Goal: Task Accomplishment & Management: Use online tool/utility

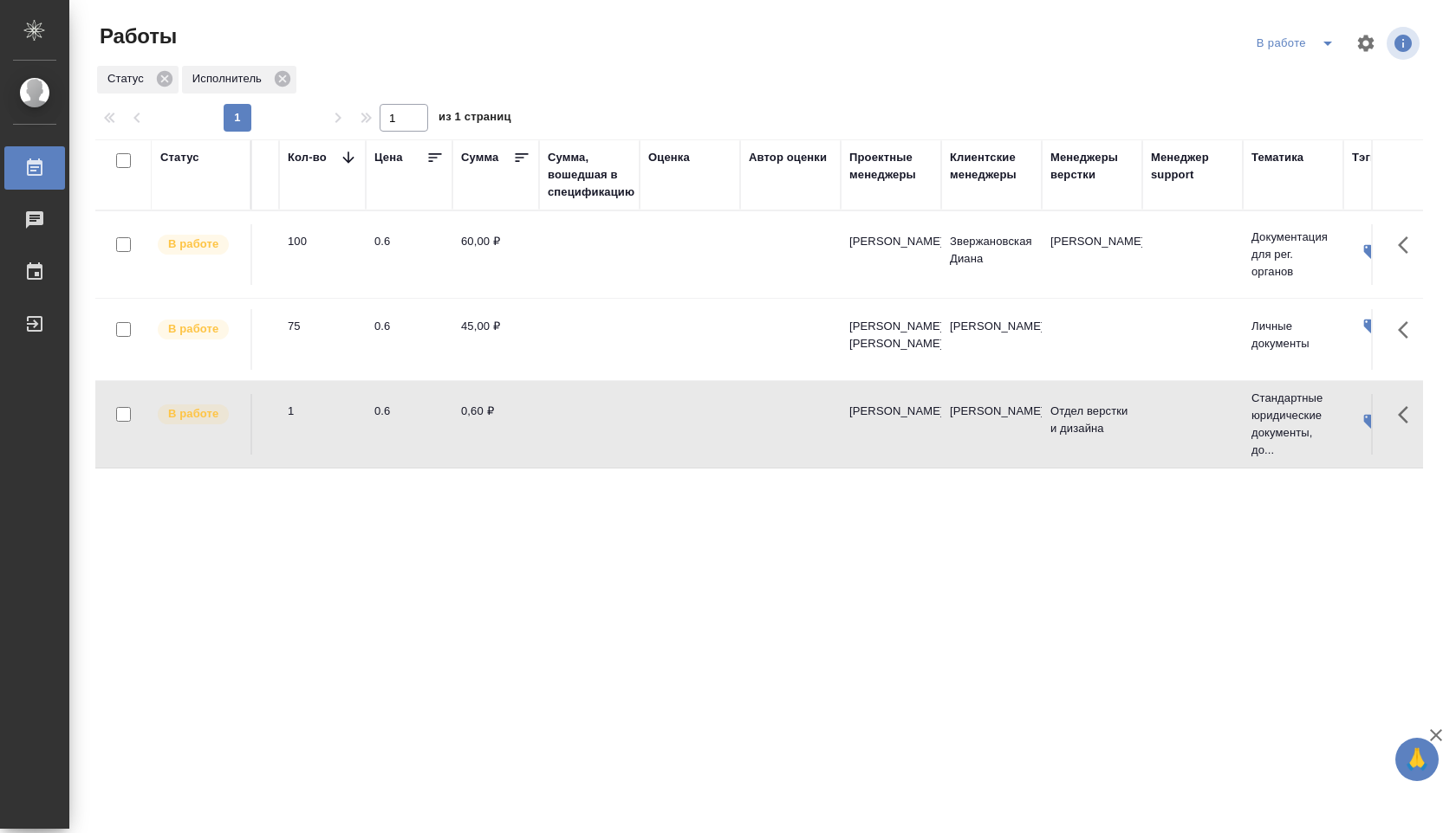
scroll to position [0, 1100]
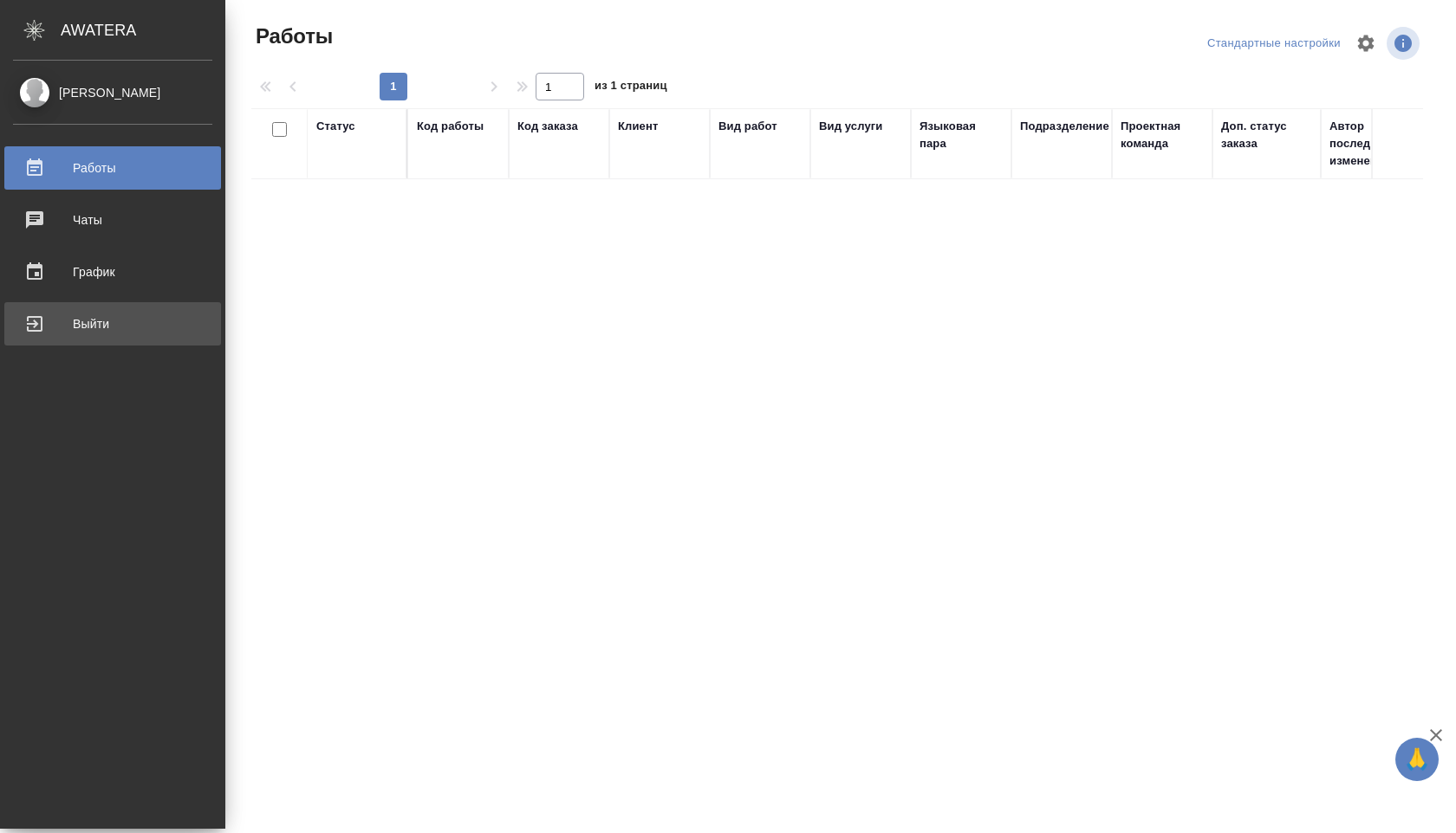
click at [74, 326] on div "Выйти" at bounding box center [112, 324] width 200 height 26
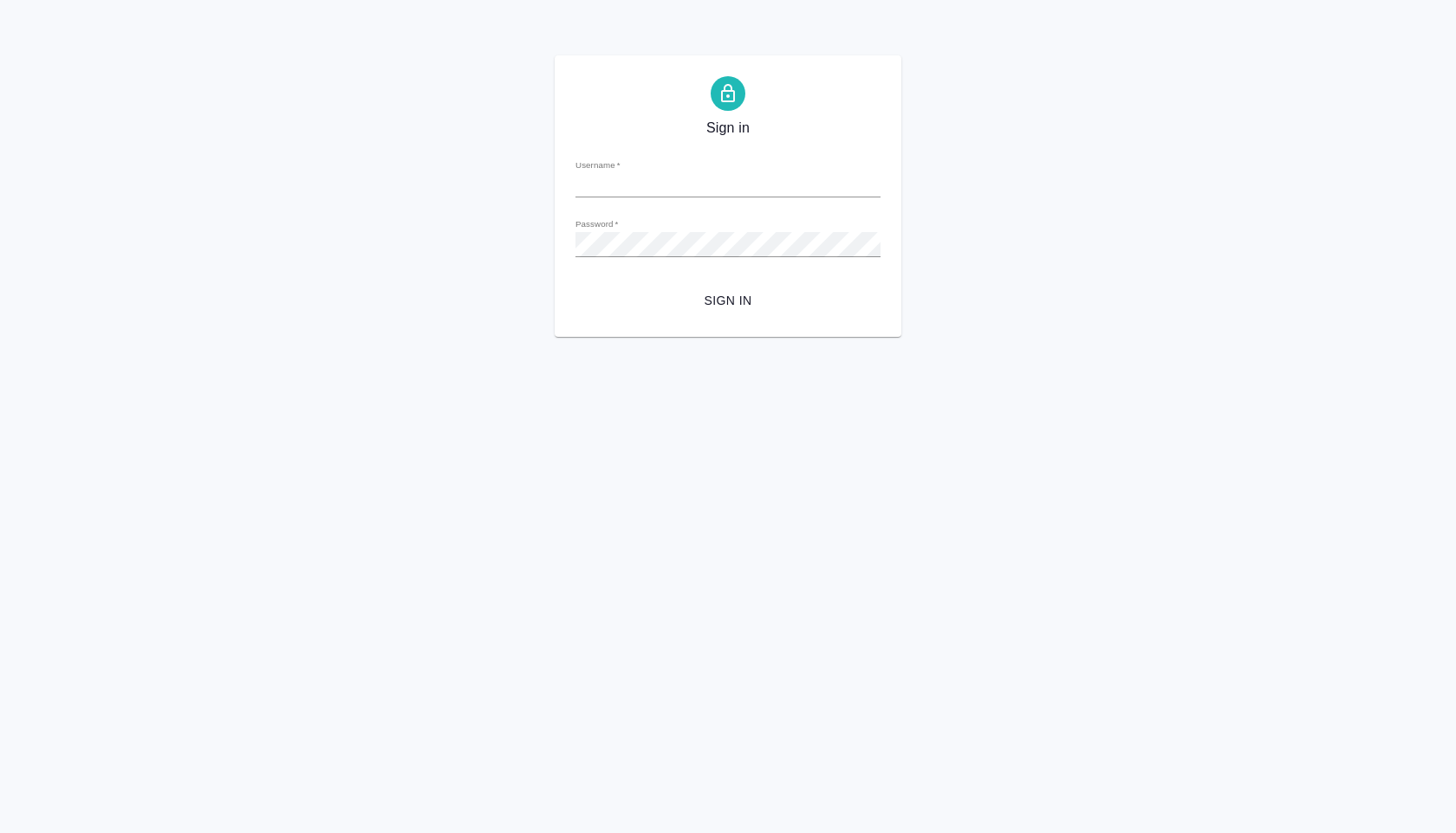
type input "a.shuvalova@awatera.com"
click at [715, 290] on span "Sign in" at bounding box center [728, 301] width 277 height 22
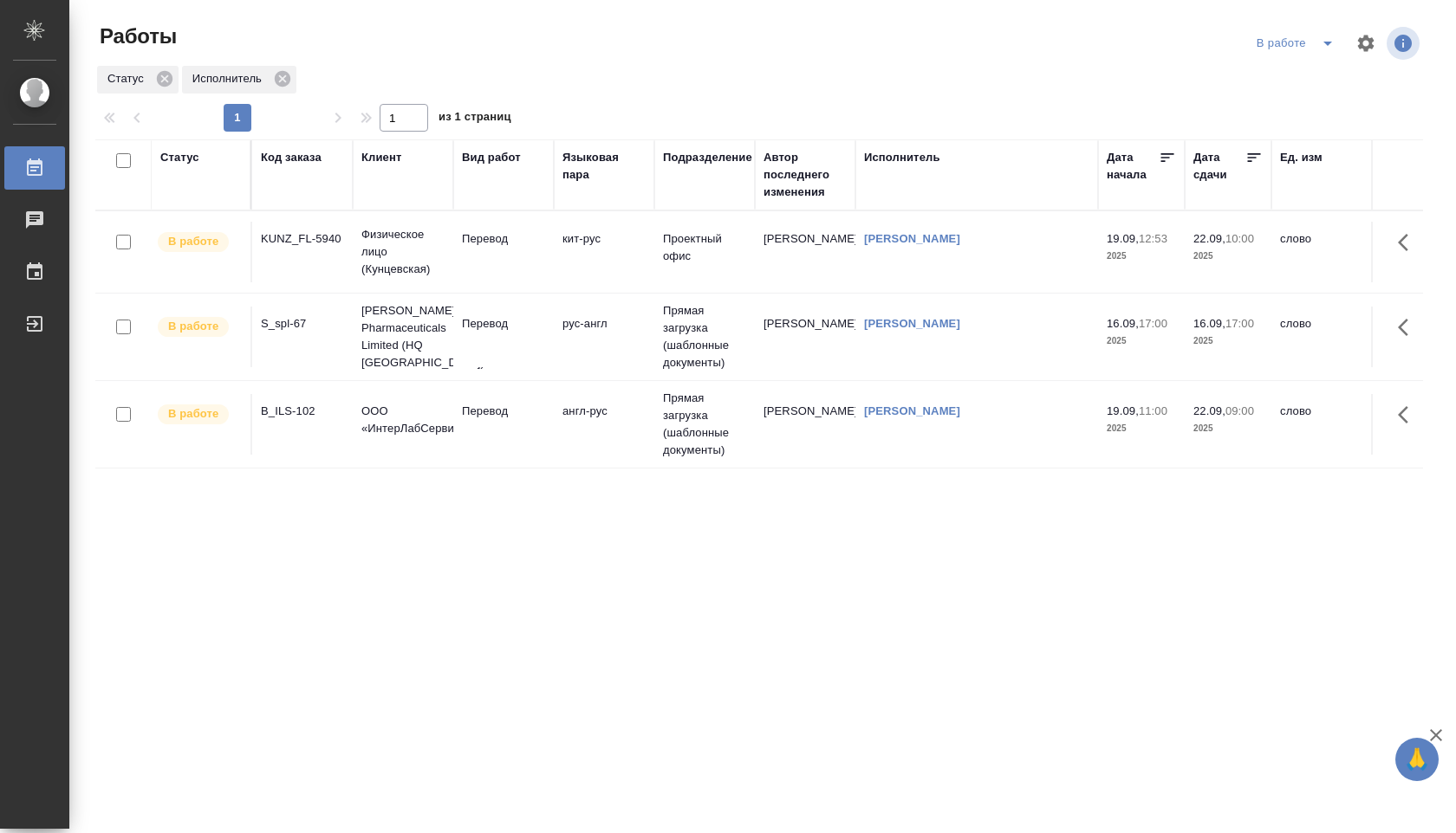
click at [1319, 39] on icon "split button" at bounding box center [1328, 44] width 21 height 21
click at [1288, 74] on li "Стандартные настройки" at bounding box center [1297, 78] width 167 height 28
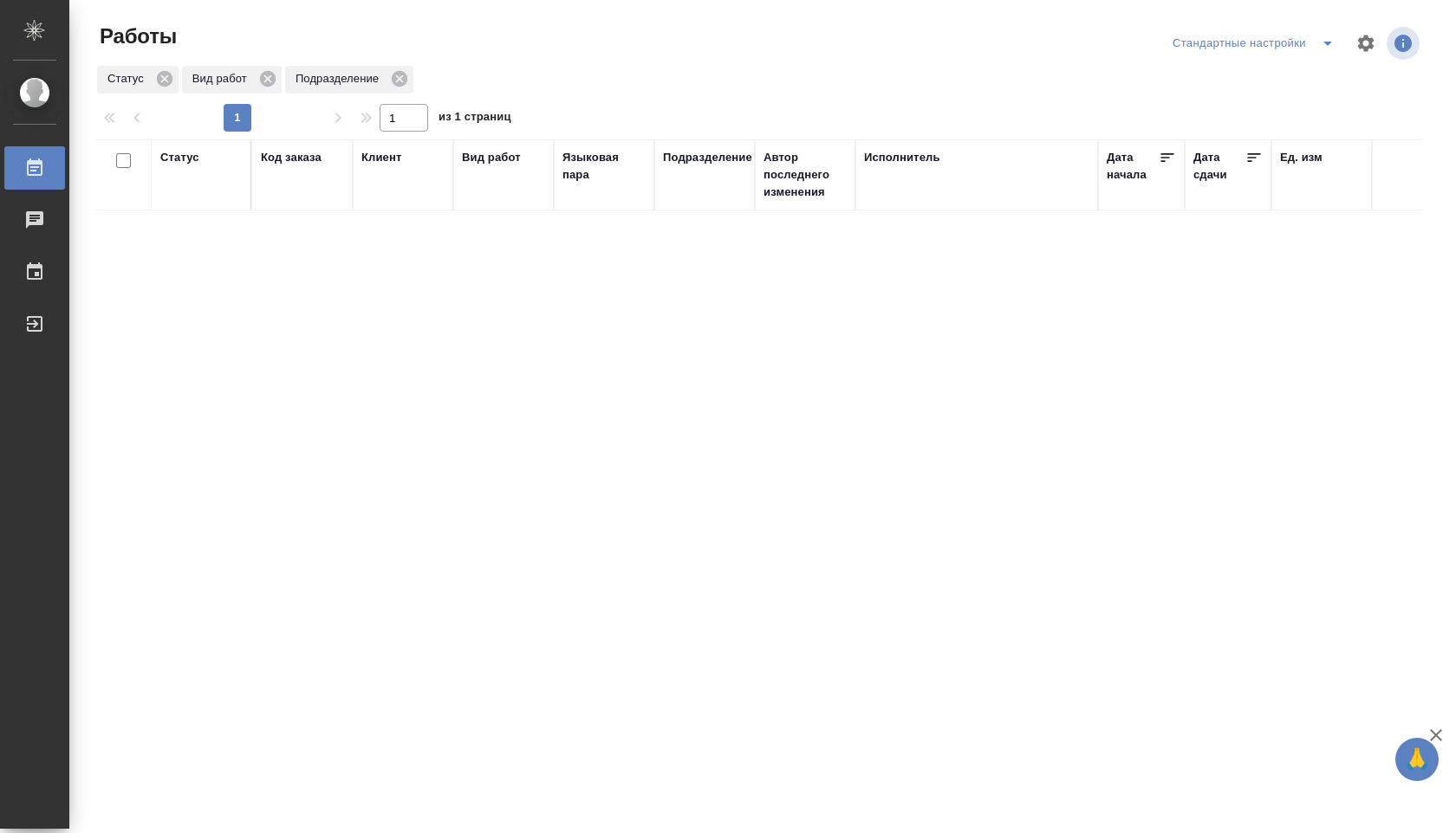
click at [1319, 42] on icon "split button" at bounding box center [1328, 44] width 21 height 21
click at [1276, 74] on li "В работе" at bounding box center [1254, 78] width 181 height 28
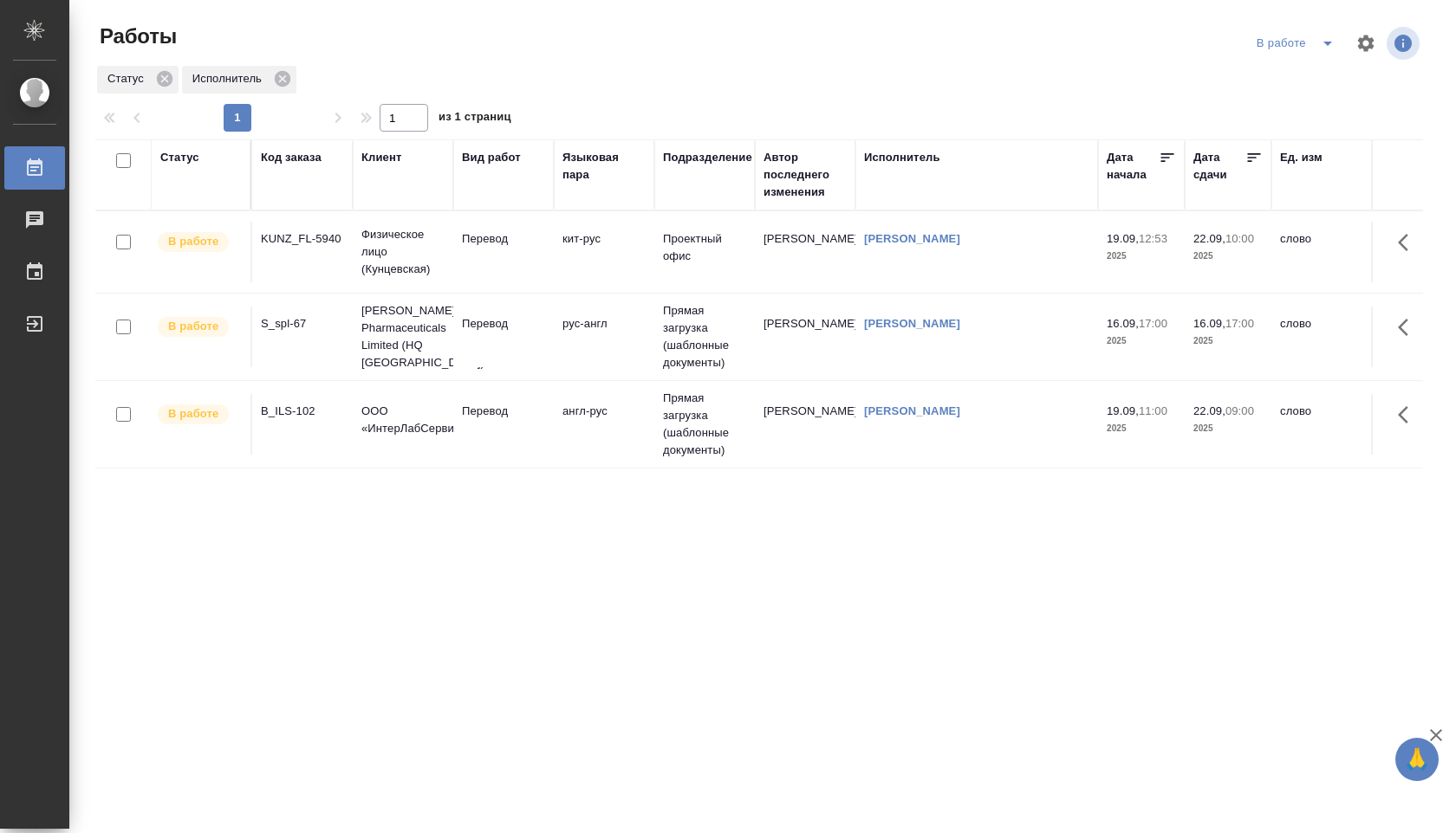
click at [465, 438] on td "Перевод" at bounding box center [503, 424] width 100 height 61
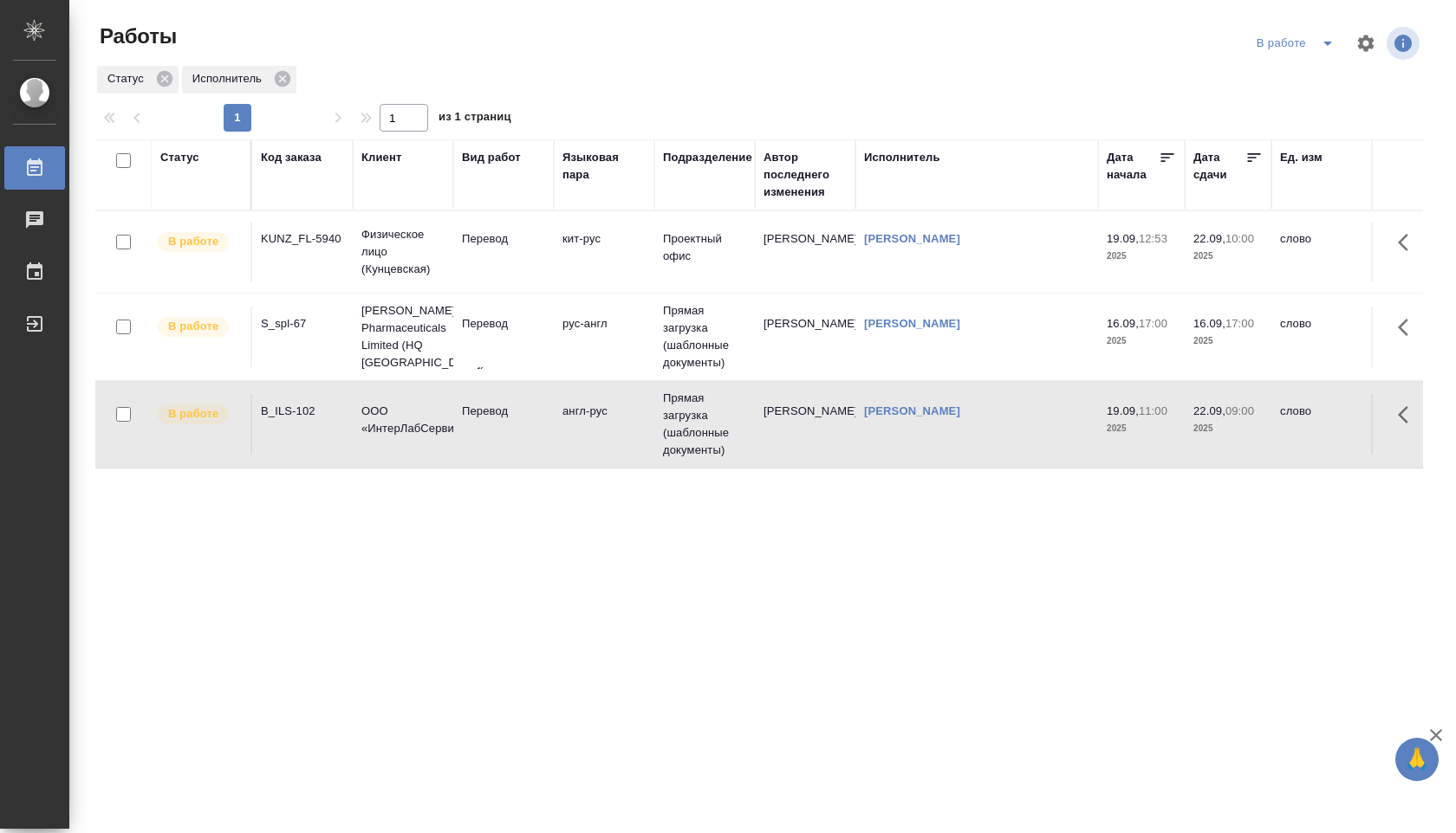
click at [465, 438] on td "Перевод" at bounding box center [503, 424] width 100 height 61
click at [566, 328] on td "рус-англ" at bounding box center [603, 337] width 100 height 61
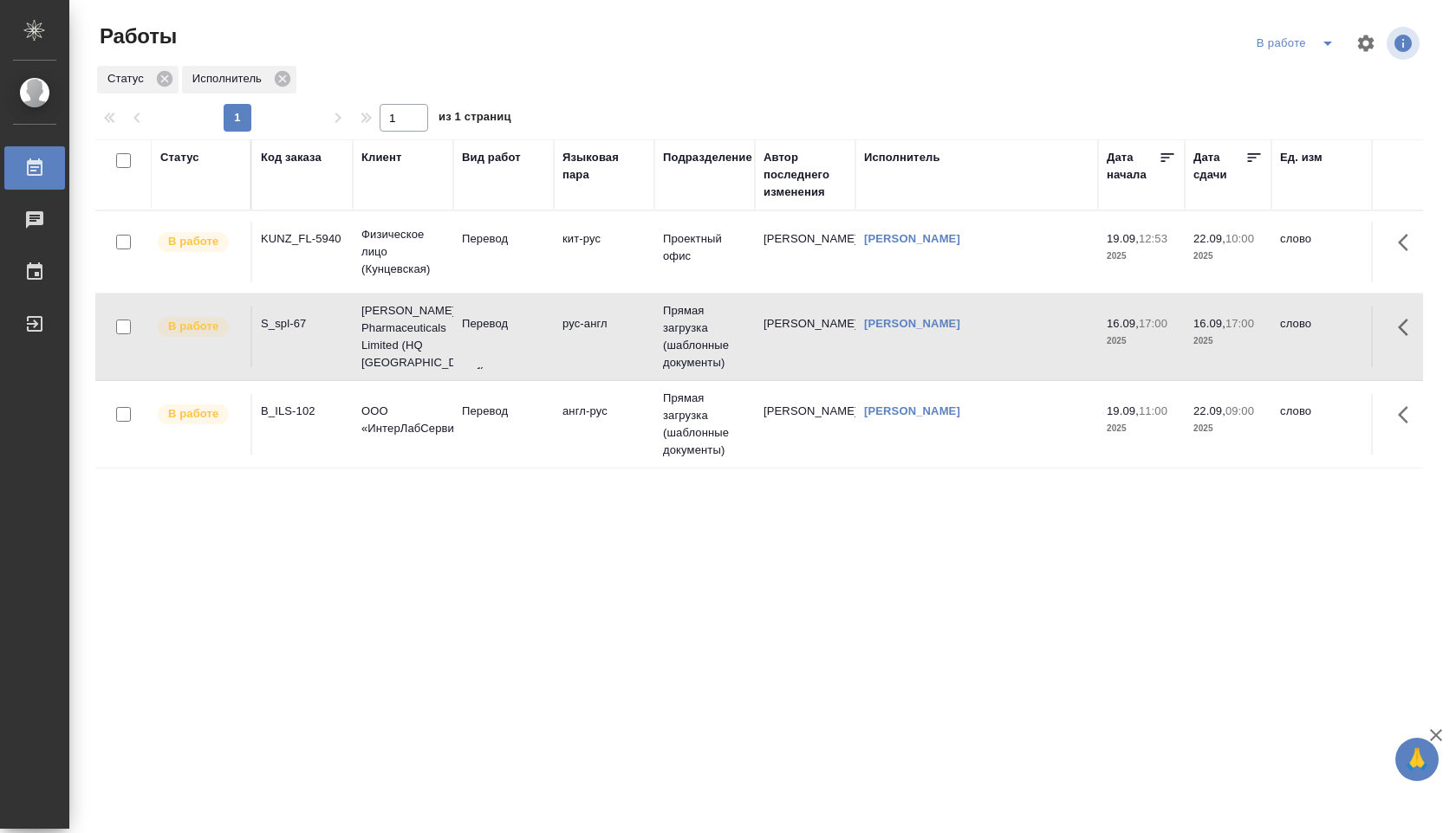
click at [566, 328] on td "рус-англ" at bounding box center [603, 337] width 100 height 61
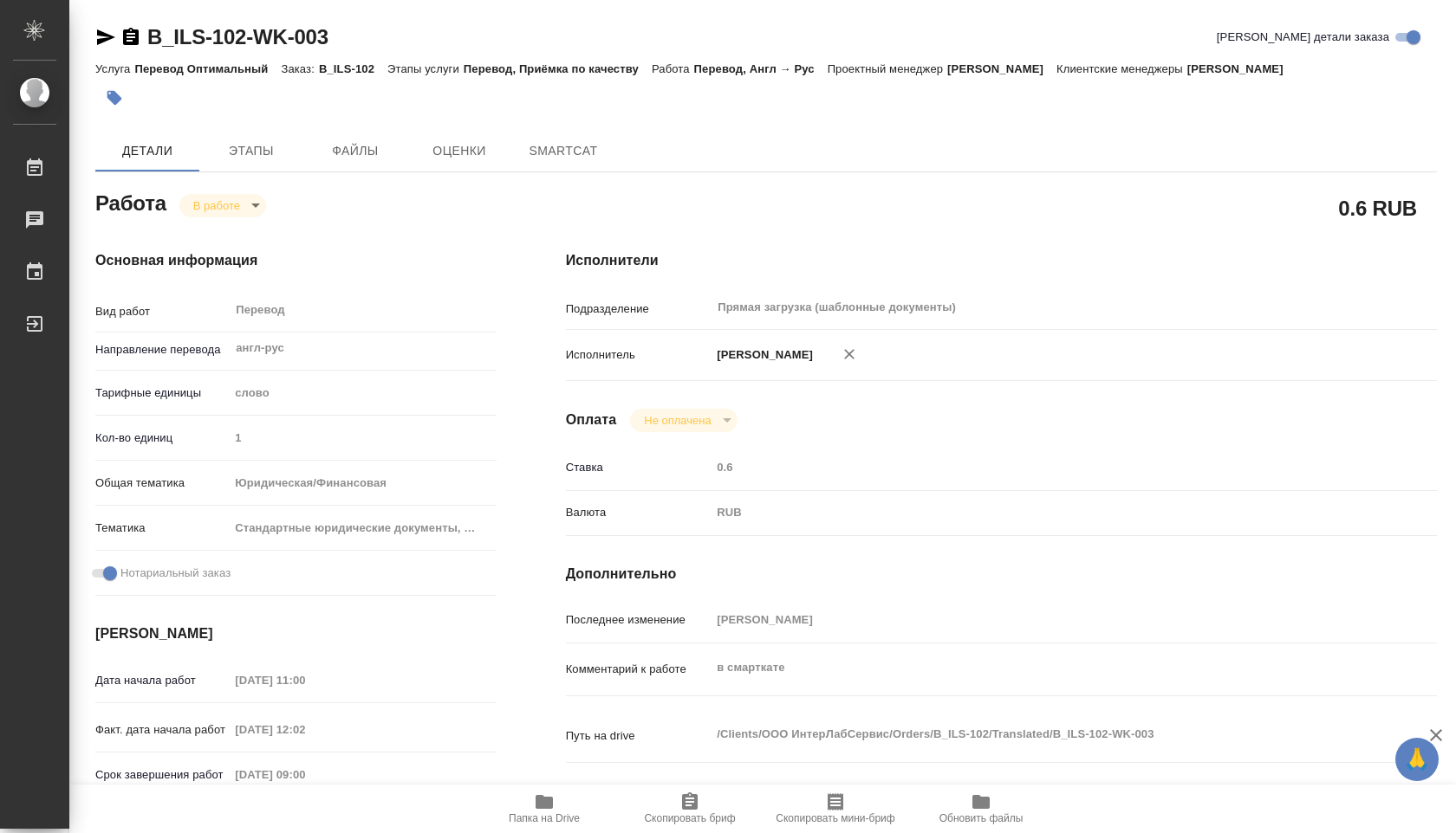
type textarea "x"
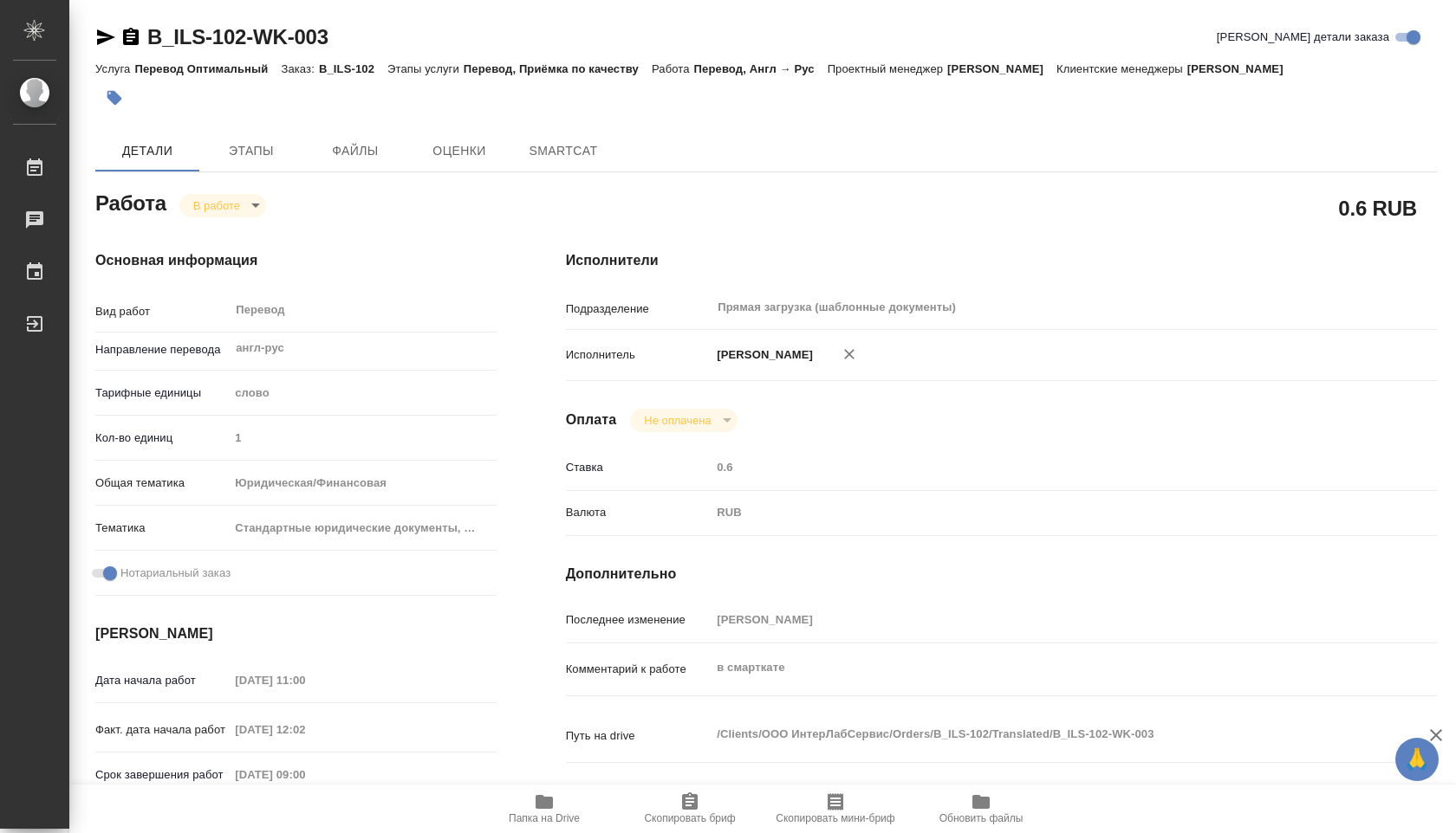
type textarea "x"
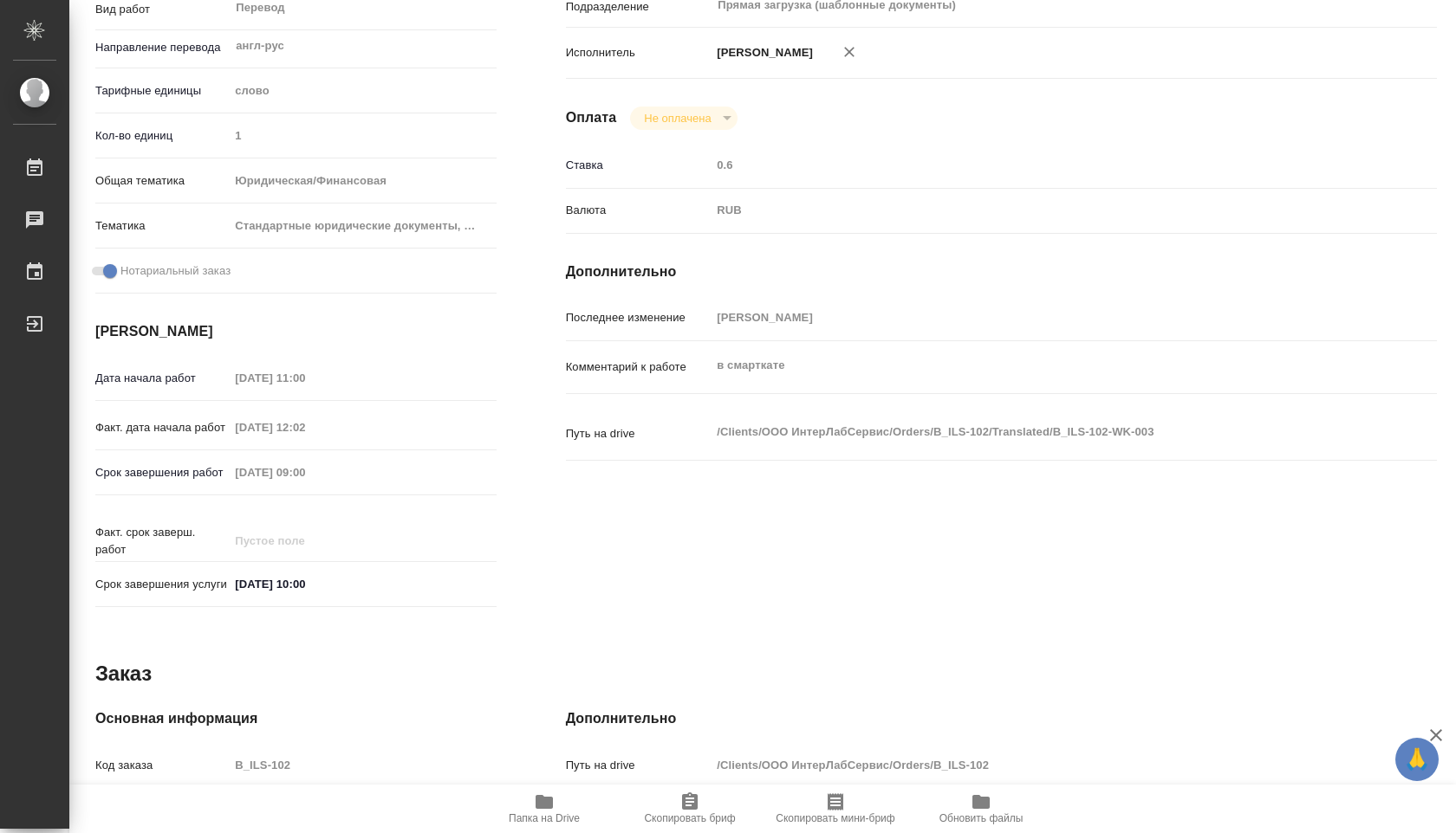
type textarea "x"
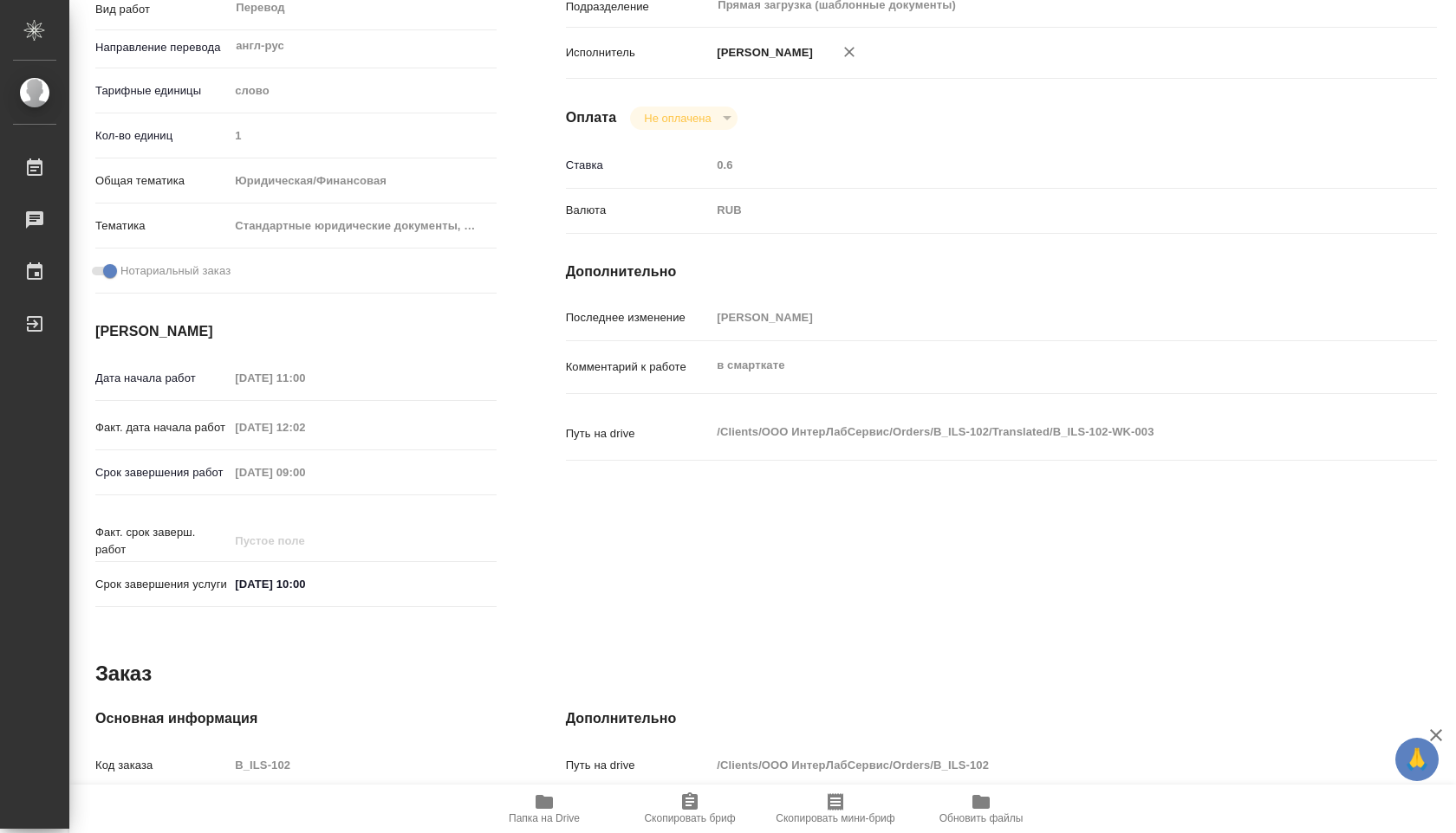
scroll to position [659, 0]
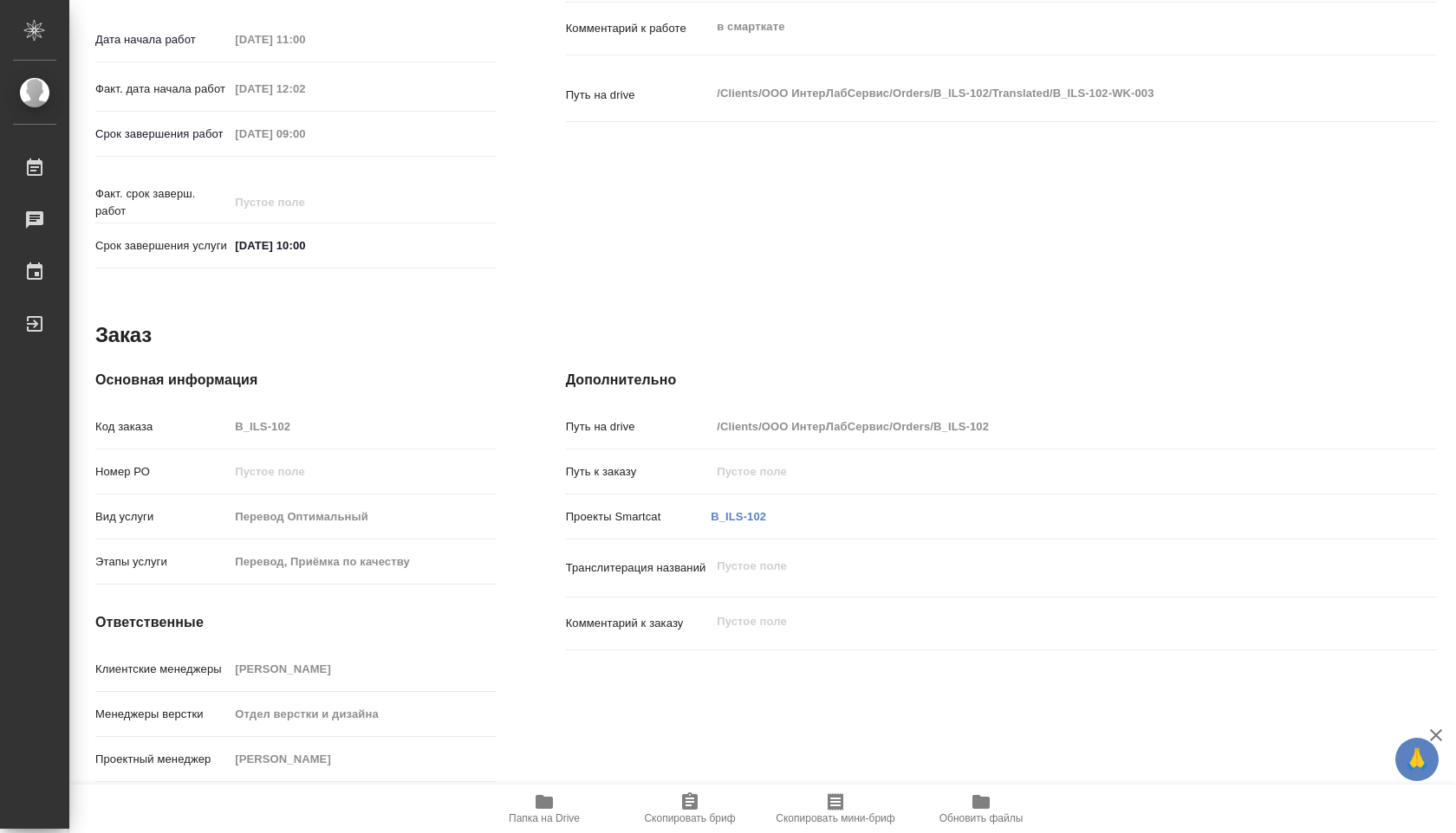
type textarea "x"
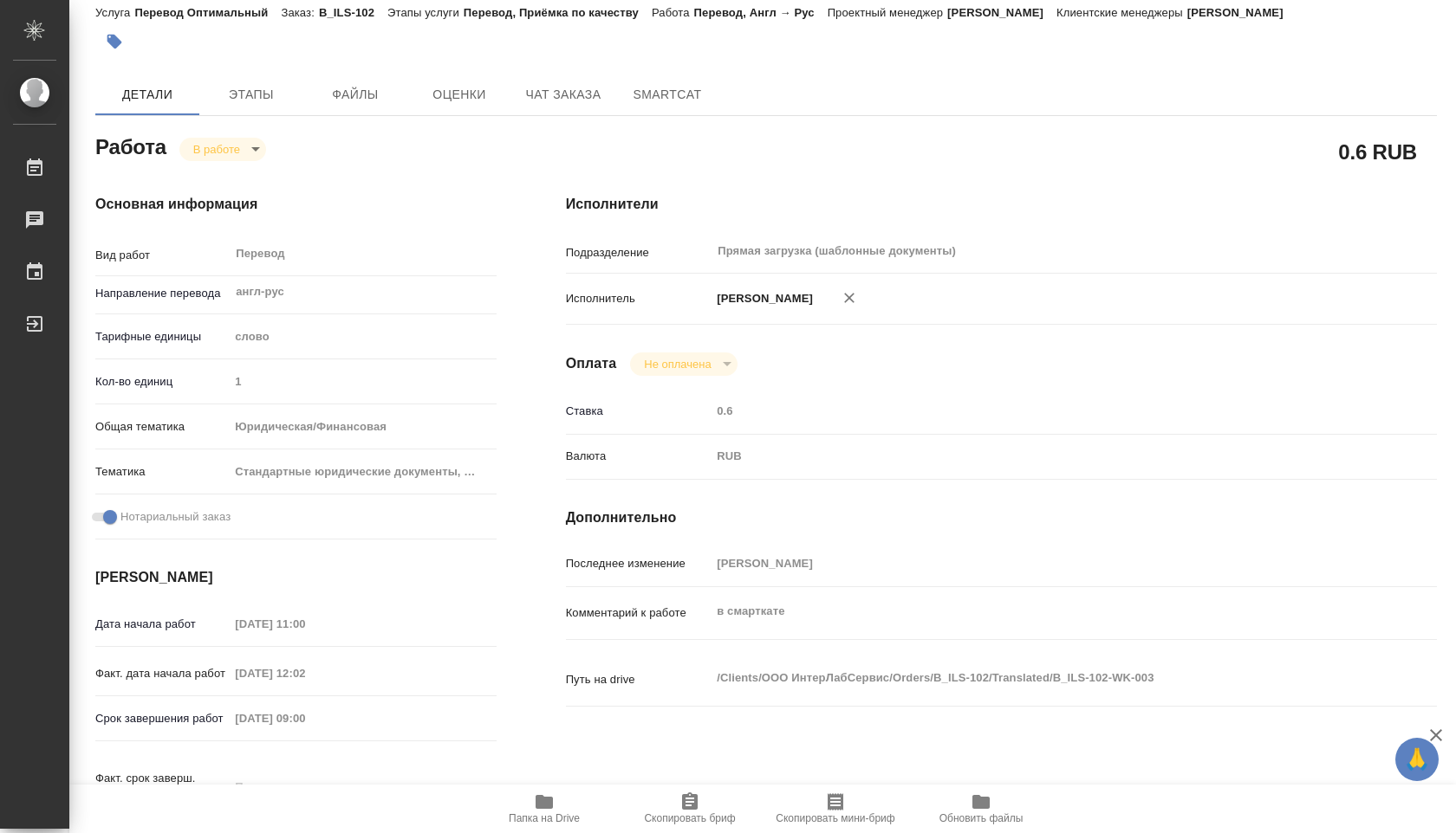
scroll to position [0, 0]
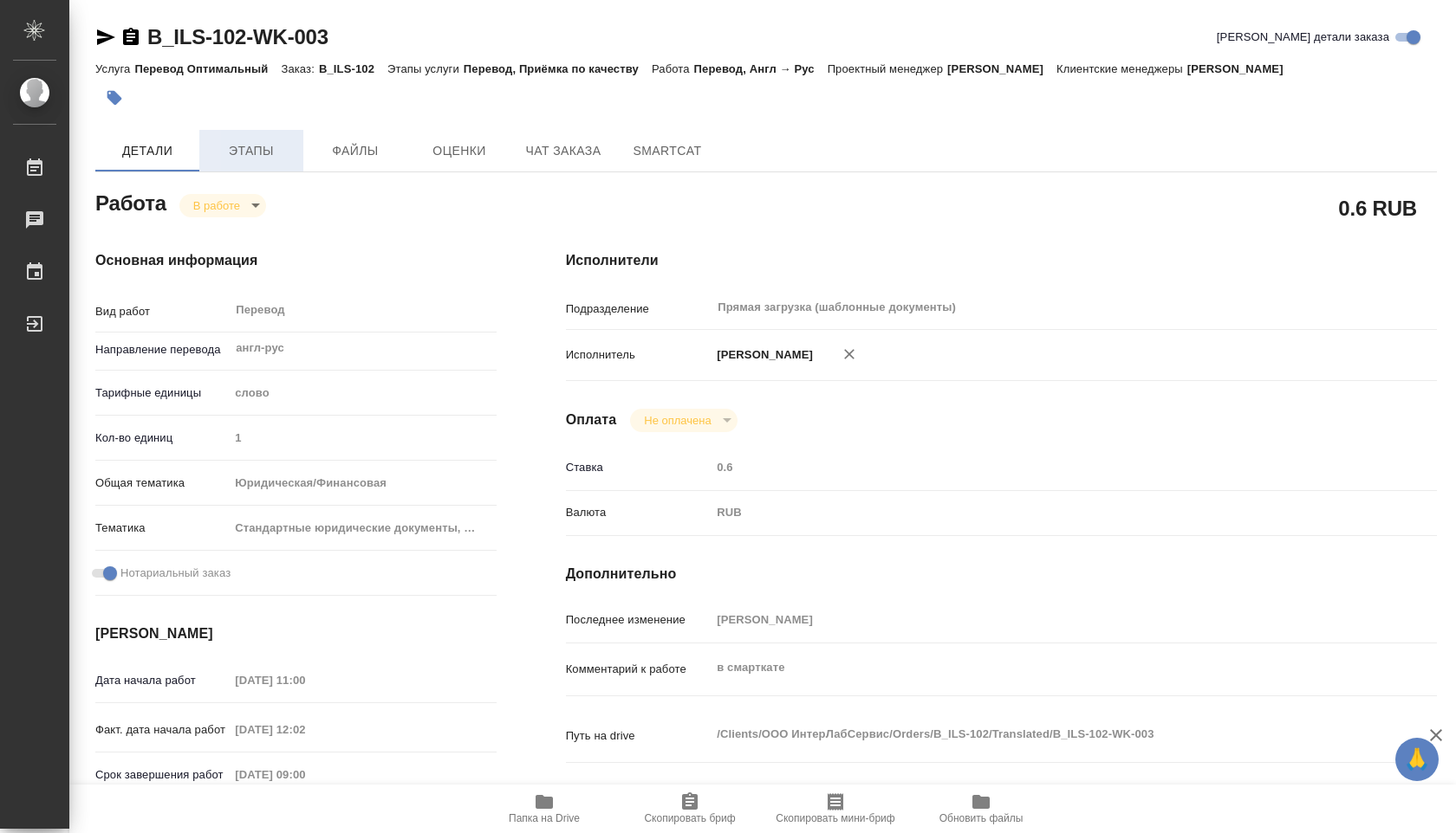
click at [260, 144] on span "Этапы" at bounding box center [251, 151] width 83 height 22
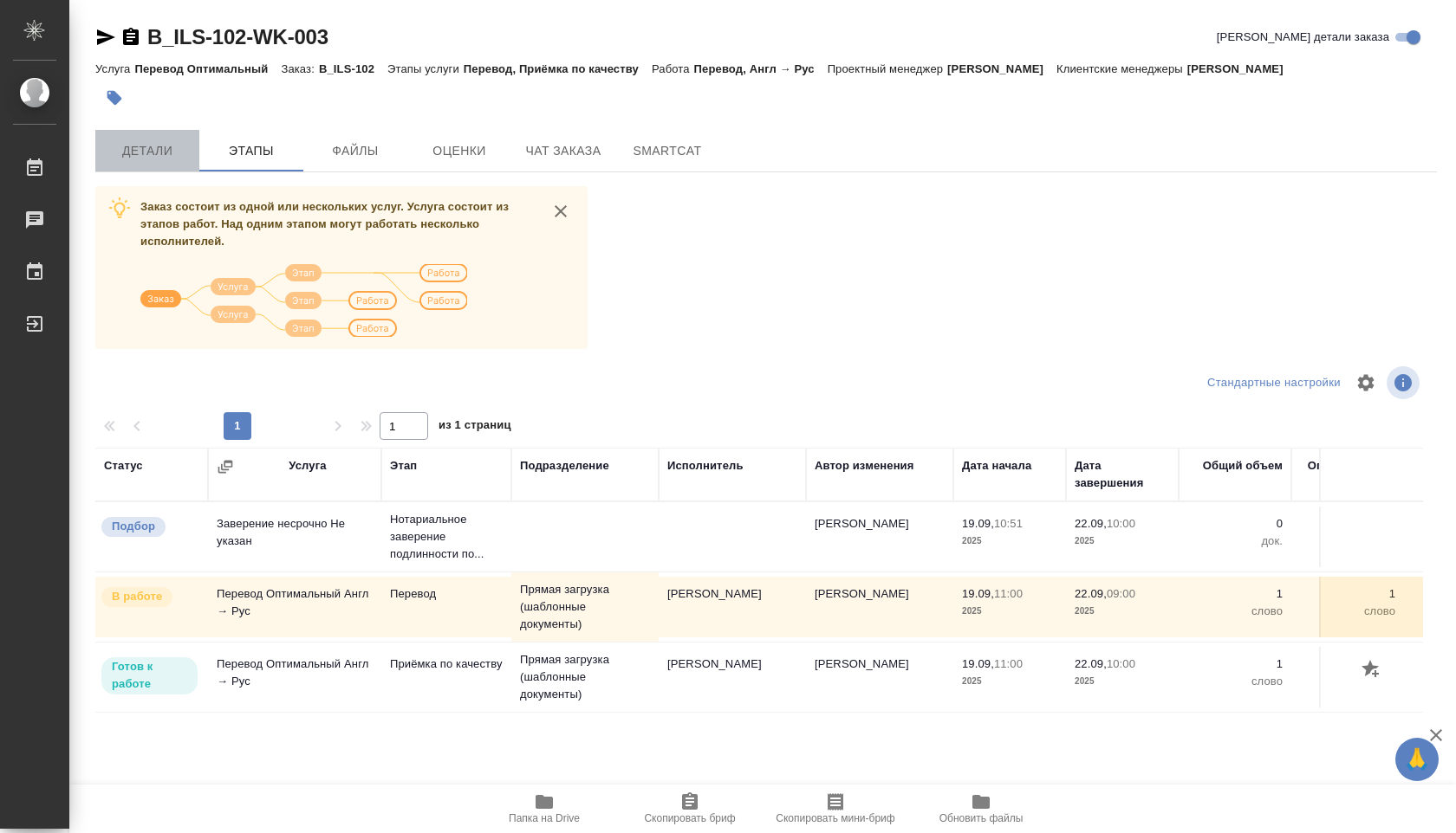
click at [168, 152] on span "Детали" at bounding box center [146, 151] width 83 height 22
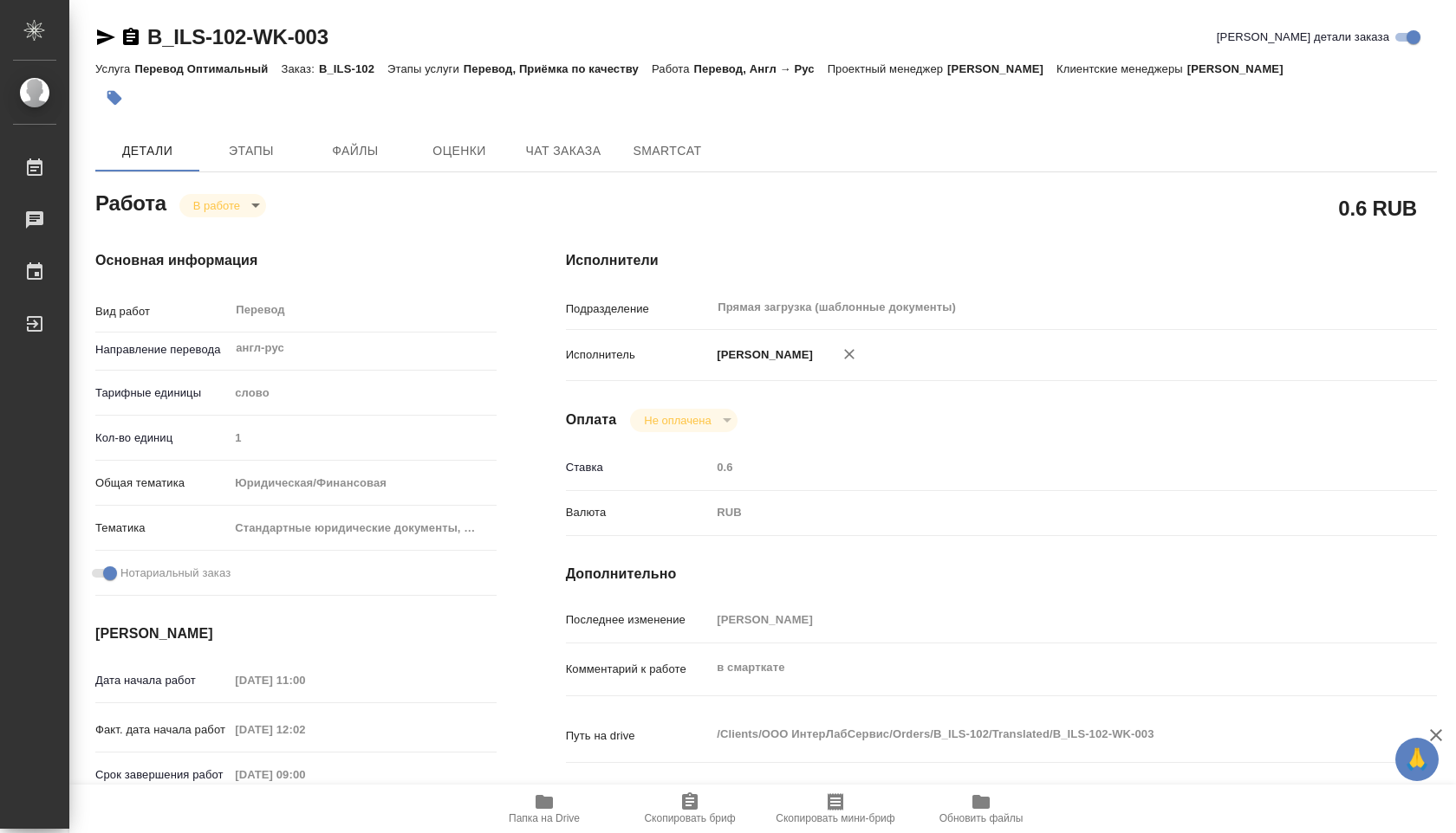
type textarea "x"
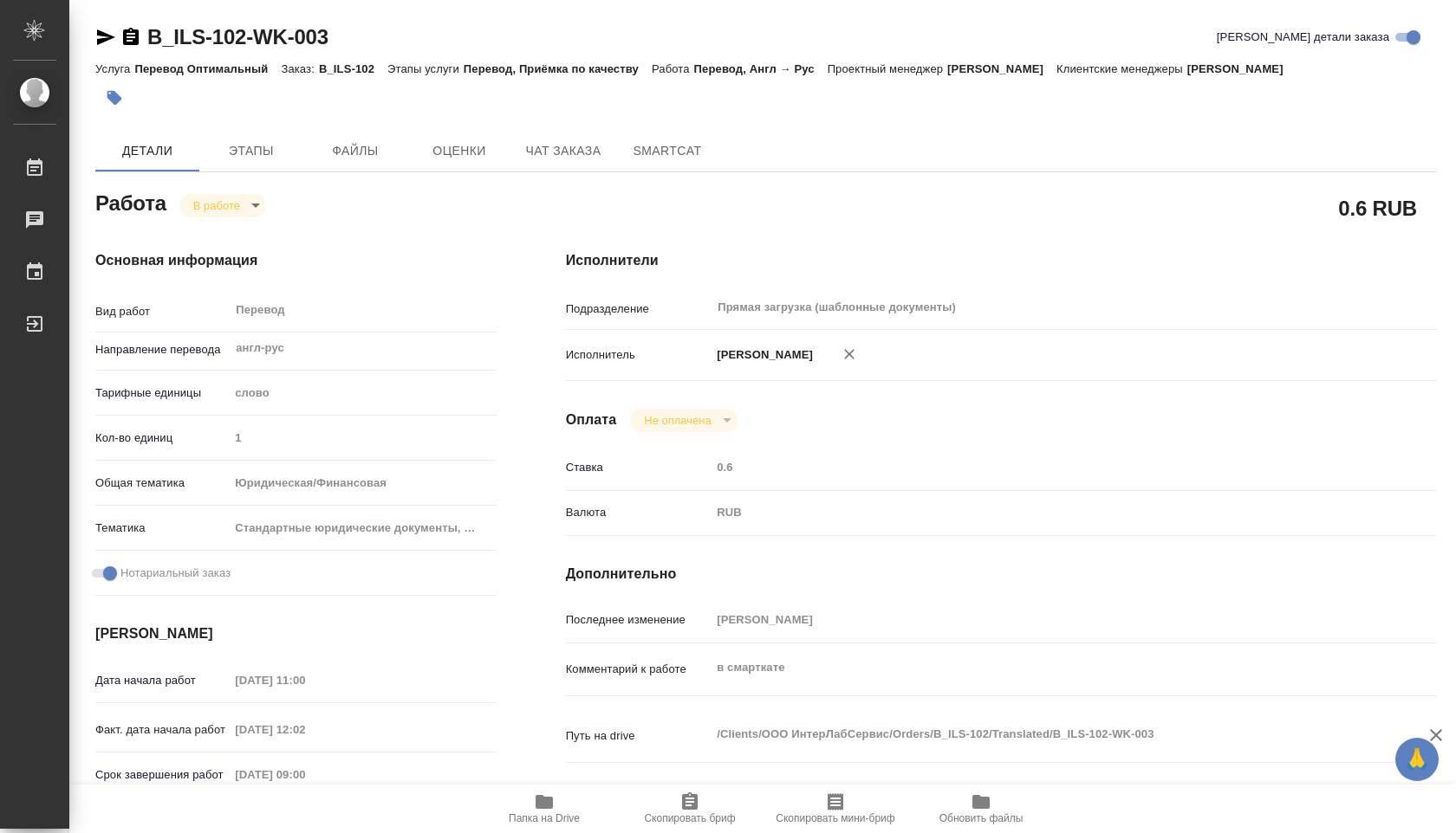
type textarea "x"
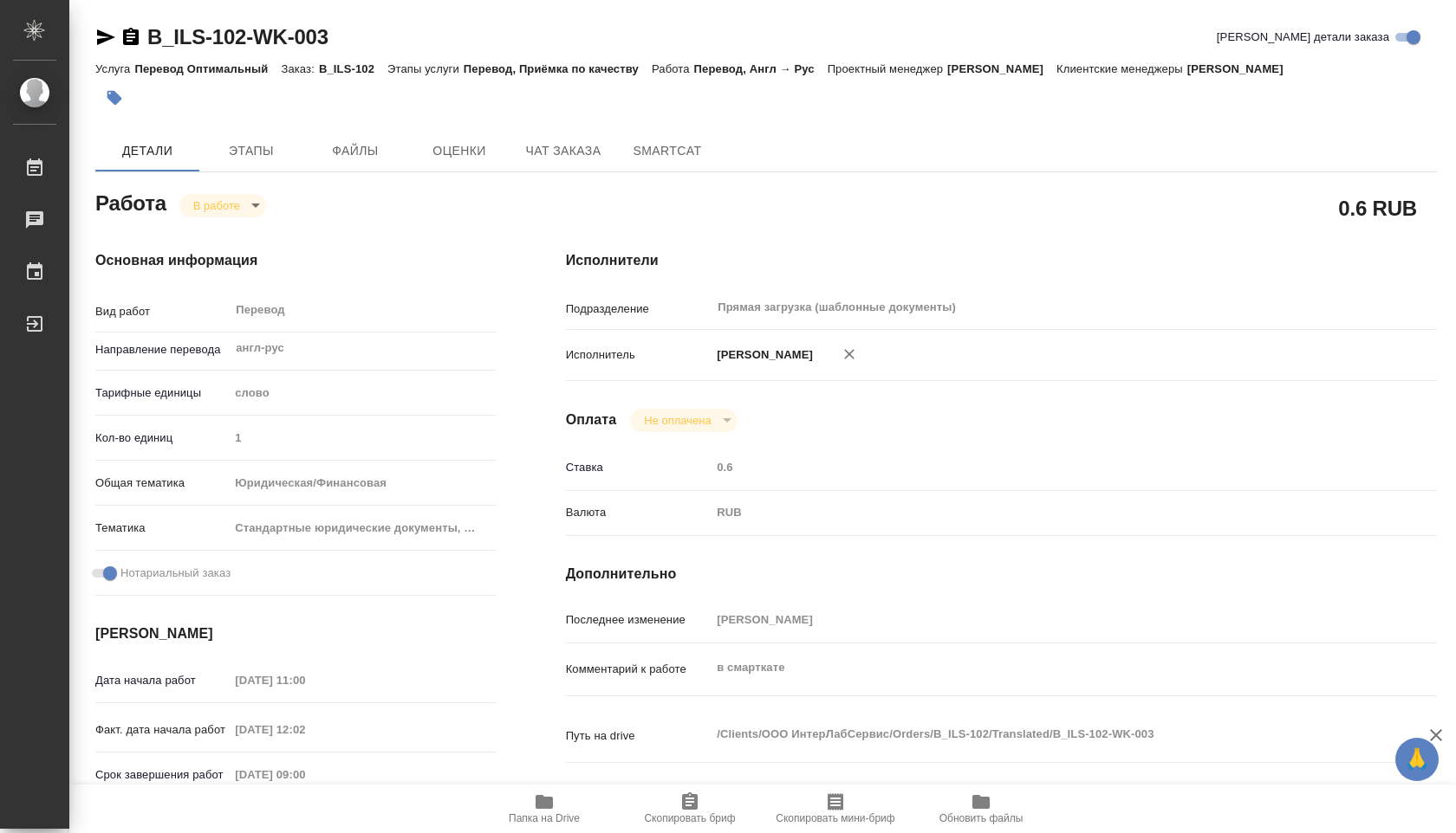
type textarea "x"
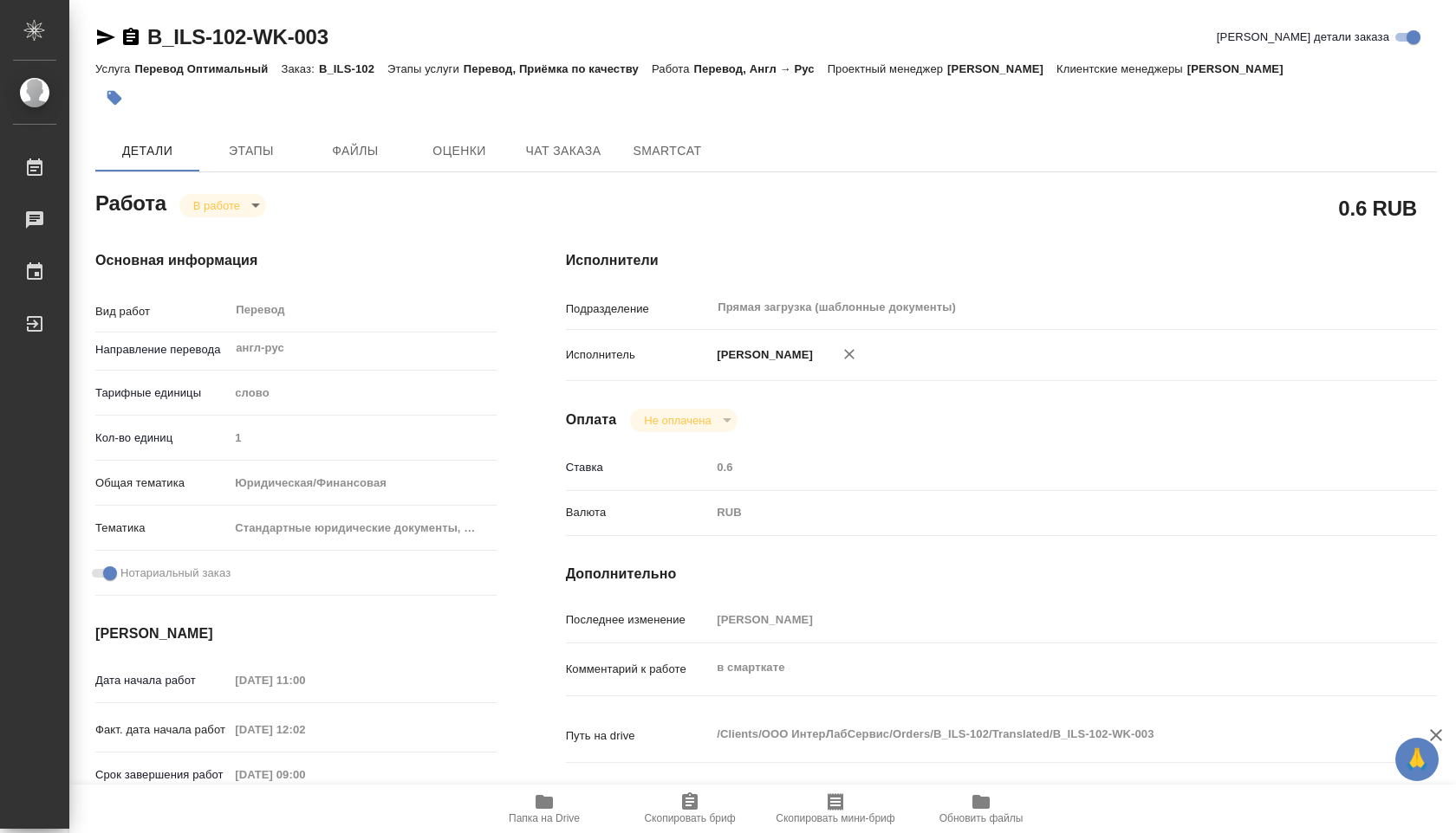
click at [557, 802] on span "Папка на Drive" at bounding box center [544, 809] width 125 height 33
drag, startPoint x: 324, startPoint y: 70, endPoint x: 378, endPoint y: 74, distance: 54.1
click at [378, 74] on p "B_ILS-102" at bounding box center [353, 69] width 69 height 13
copy p "B_ILS-102"
click at [246, 126] on div "B_ILS-102-WK-003 Кратко детали заказа Услуга Перевод Оптимальный Заказ: B_ILS-1…" at bounding box center [765, 737] width 1361 height 1474
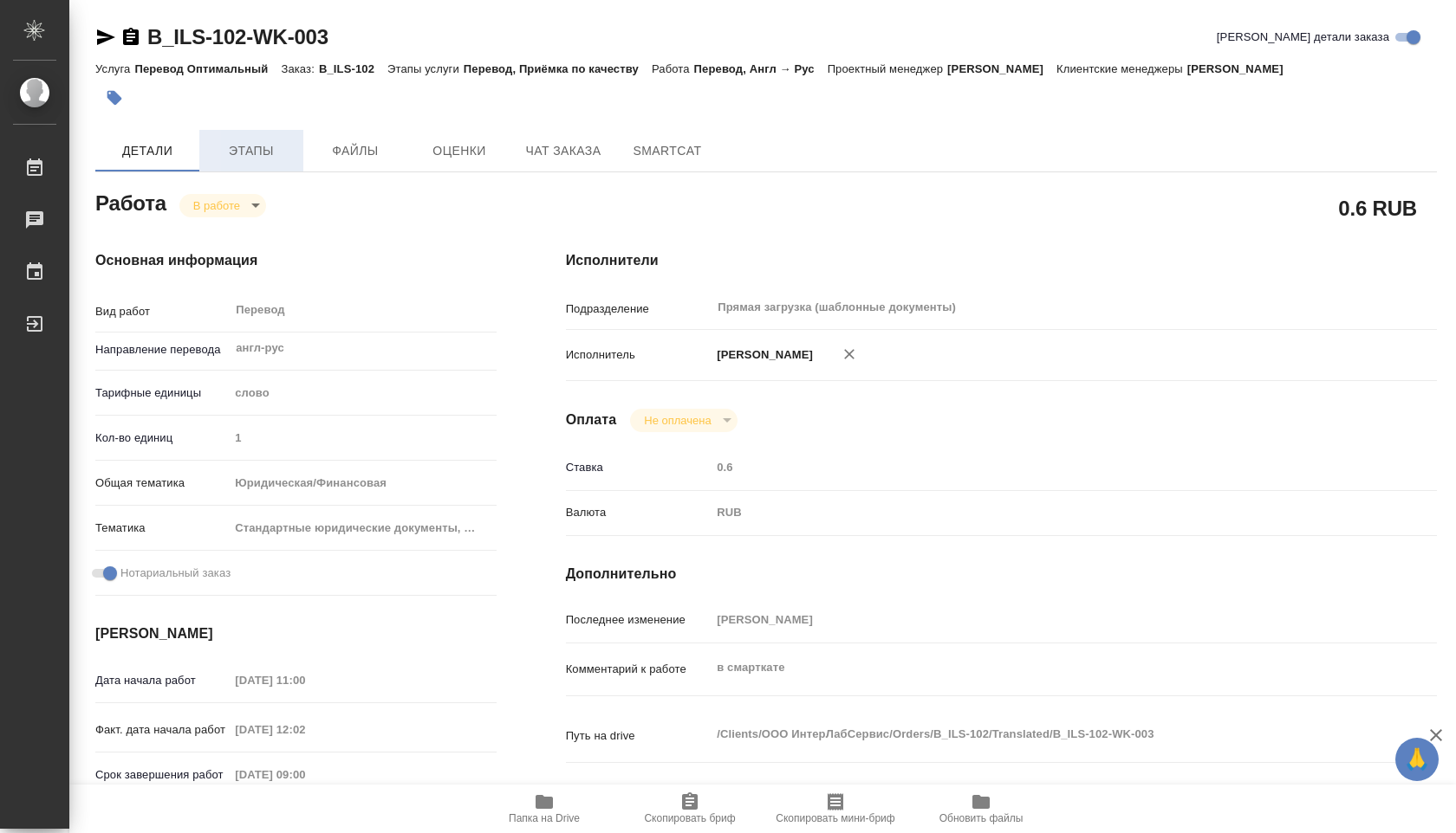
click at [246, 149] on span "Этапы" at bounding box center [251, 151] width 83 height 22
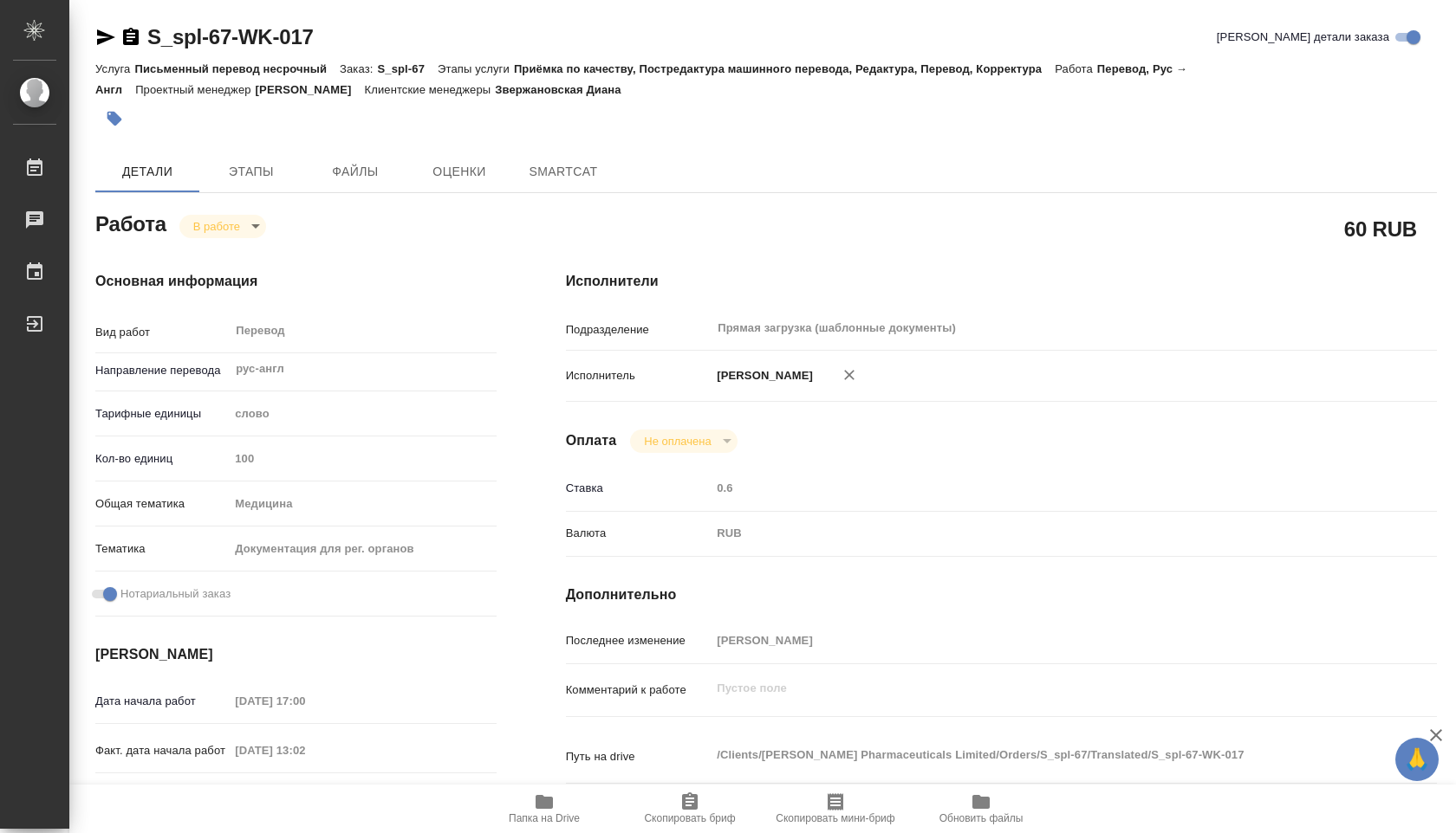
type textarea "x"
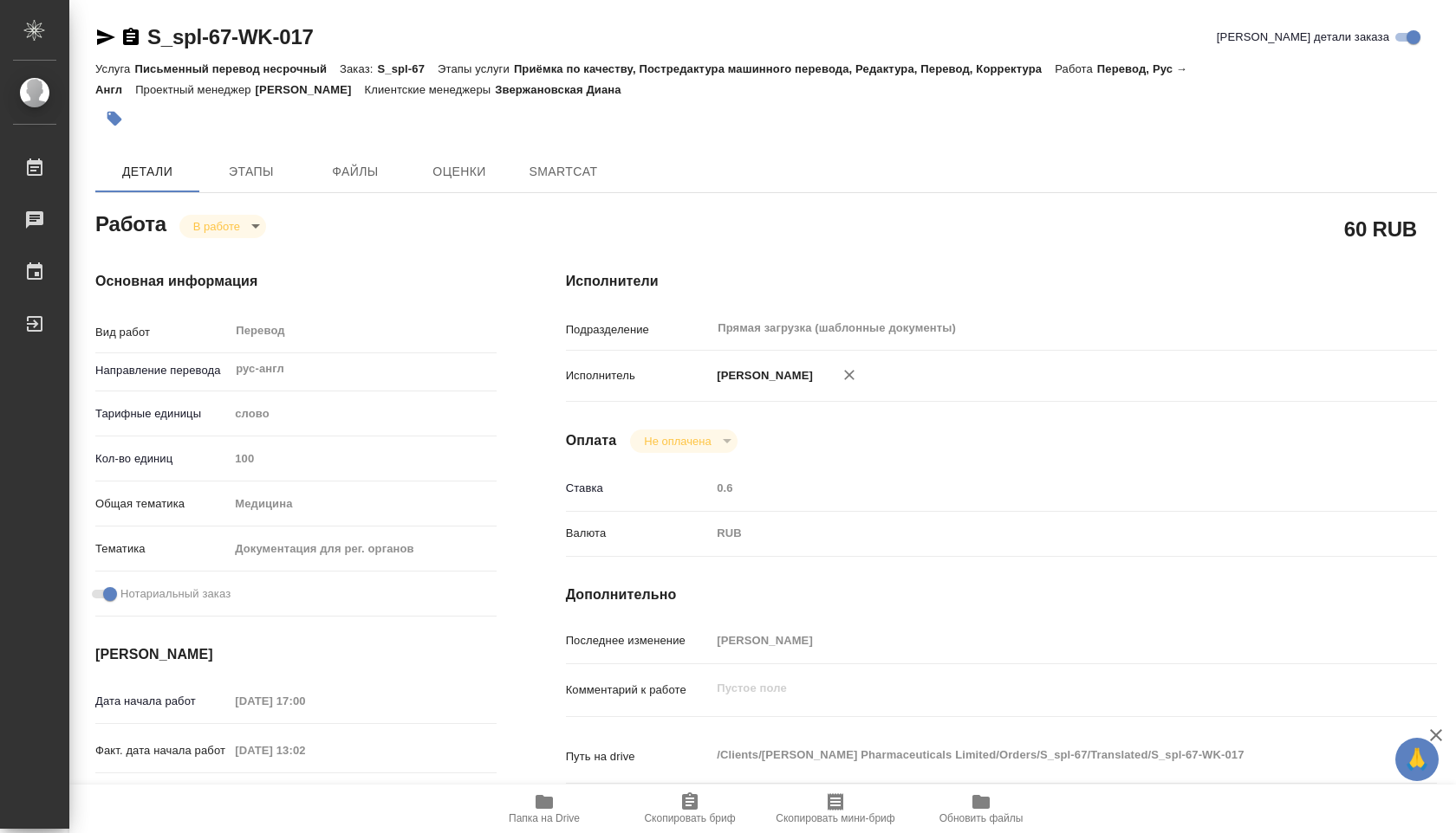
type textarea "x"
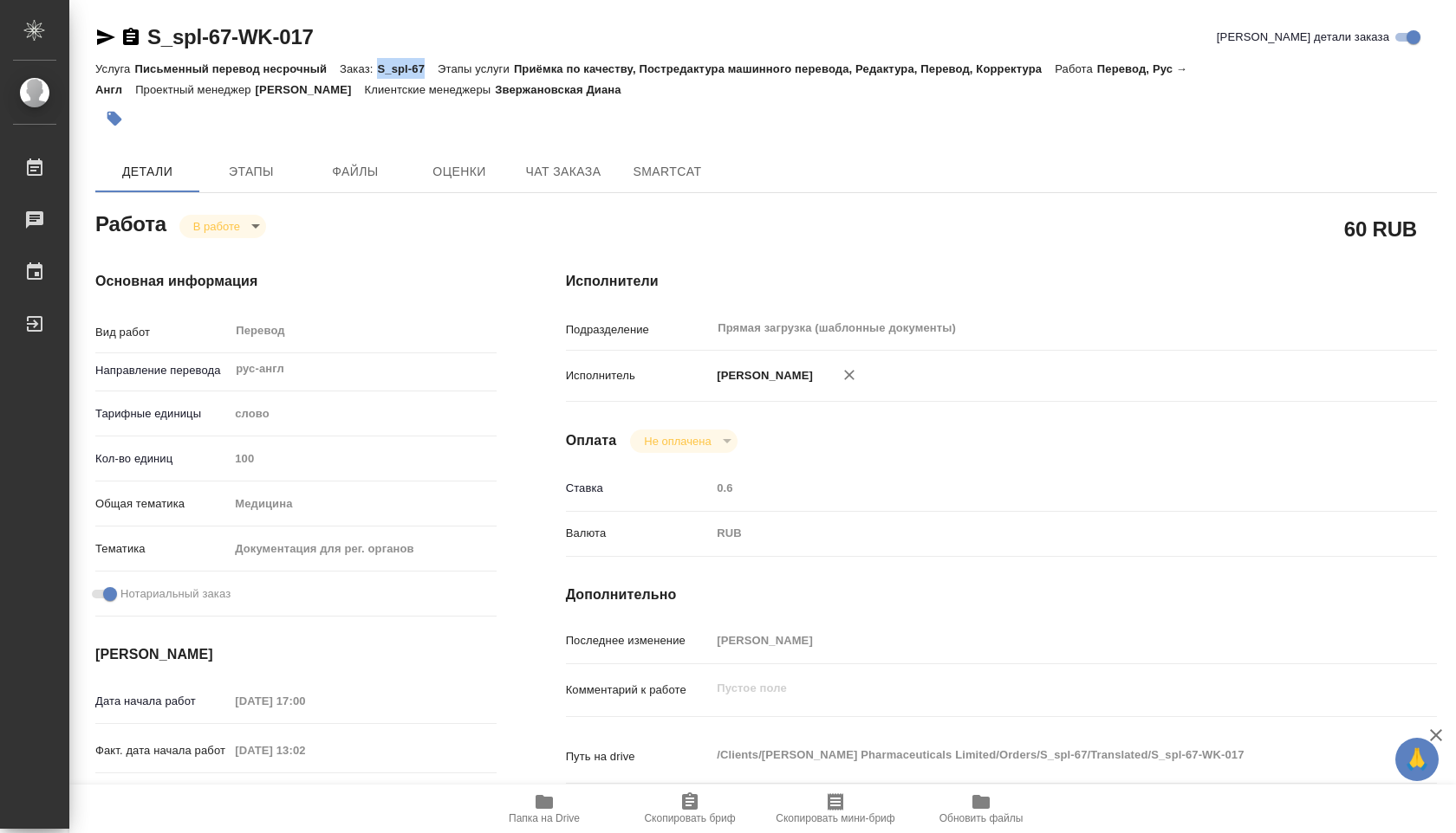
drag, startPoint x: 383, startPoint y: 70, endPoint x: 433, endPoint y: 71, distance: 50.0
click at [433, 71] on p "S_spl-67" at bounding box center [407, 69] width 61 height 13
type textarea "x"
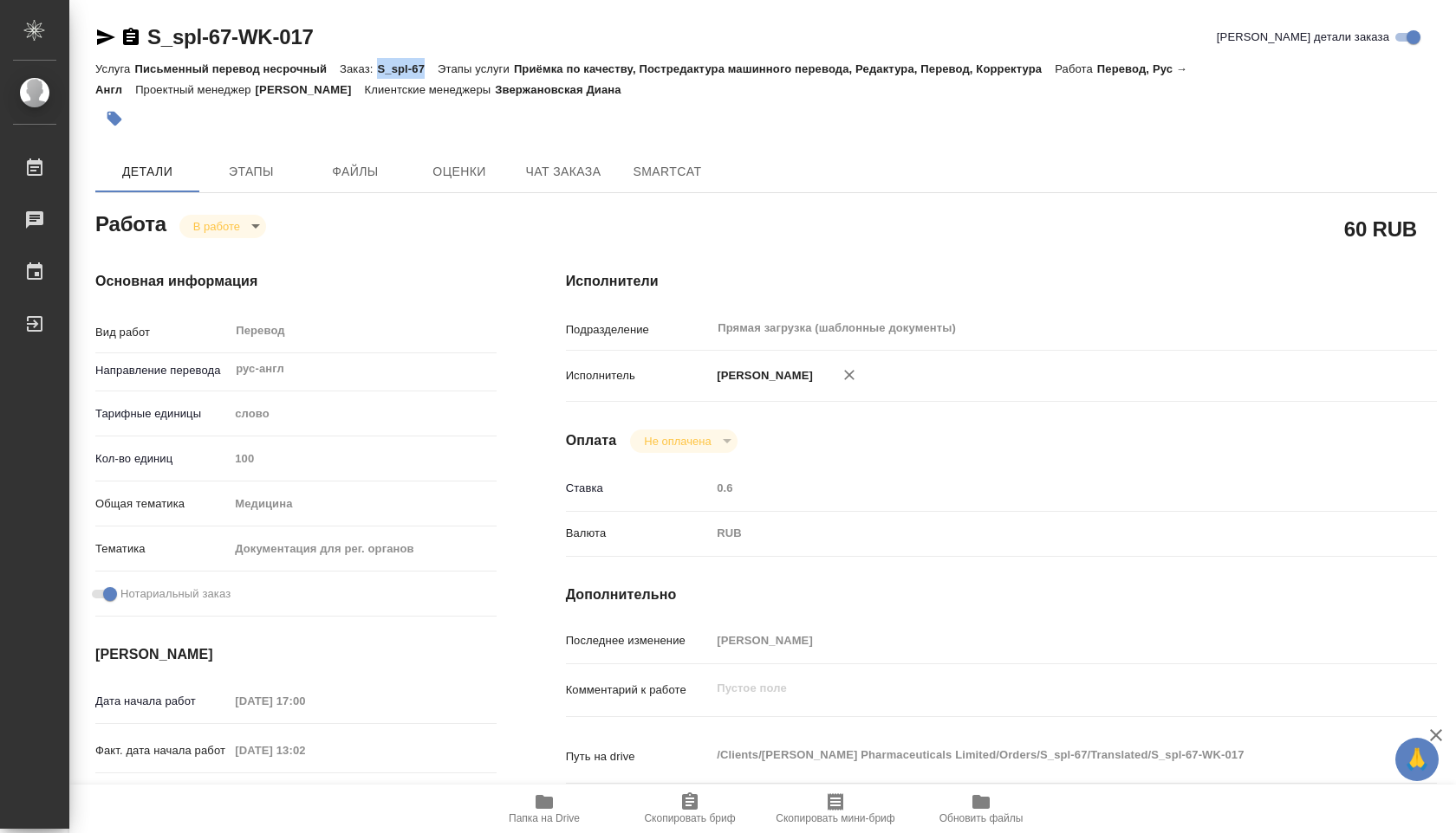
type textarea "x"
copy p "S_spl-67"
type textarea "x"
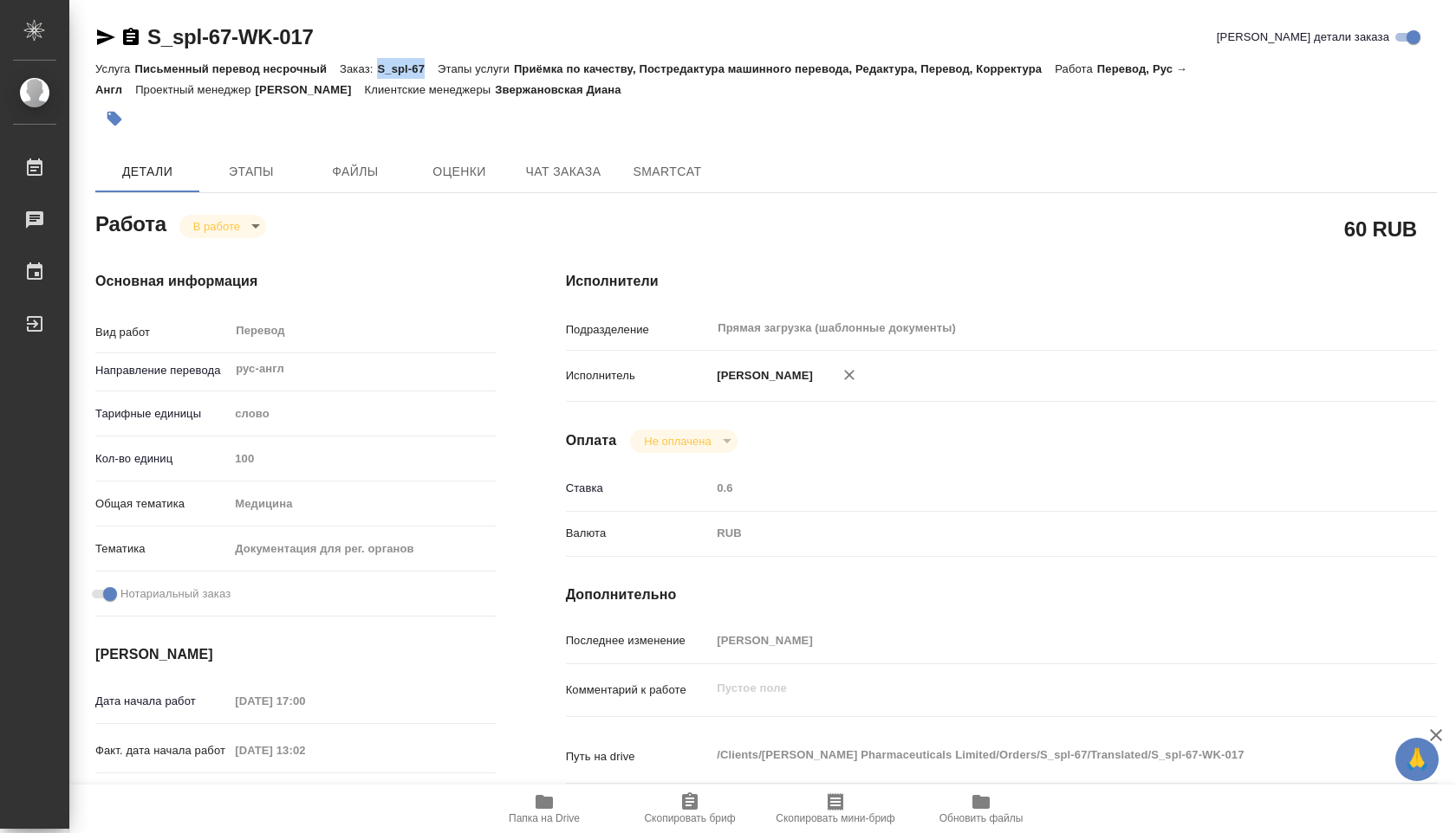
type textarea "x"
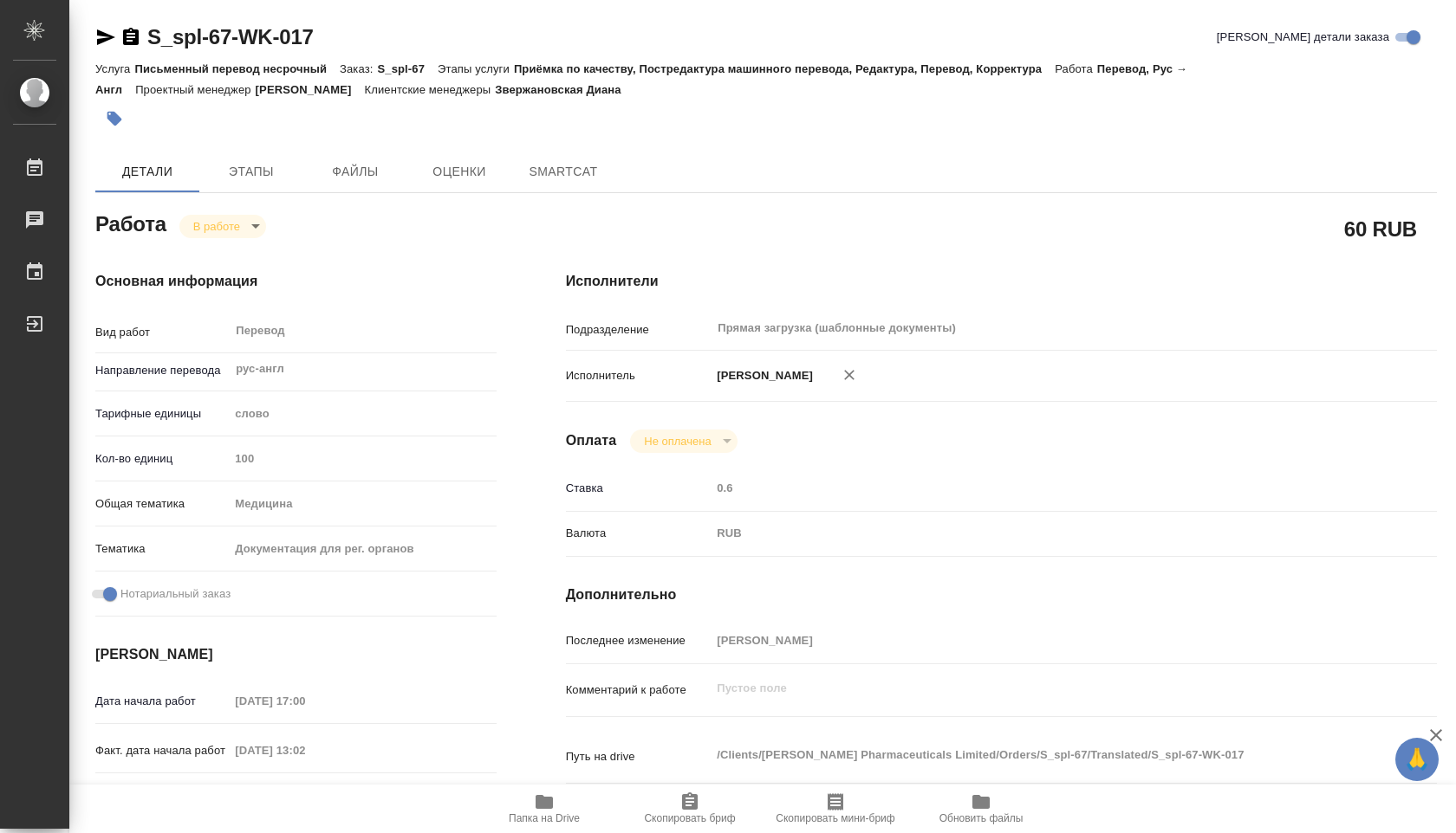
type textarea "x"
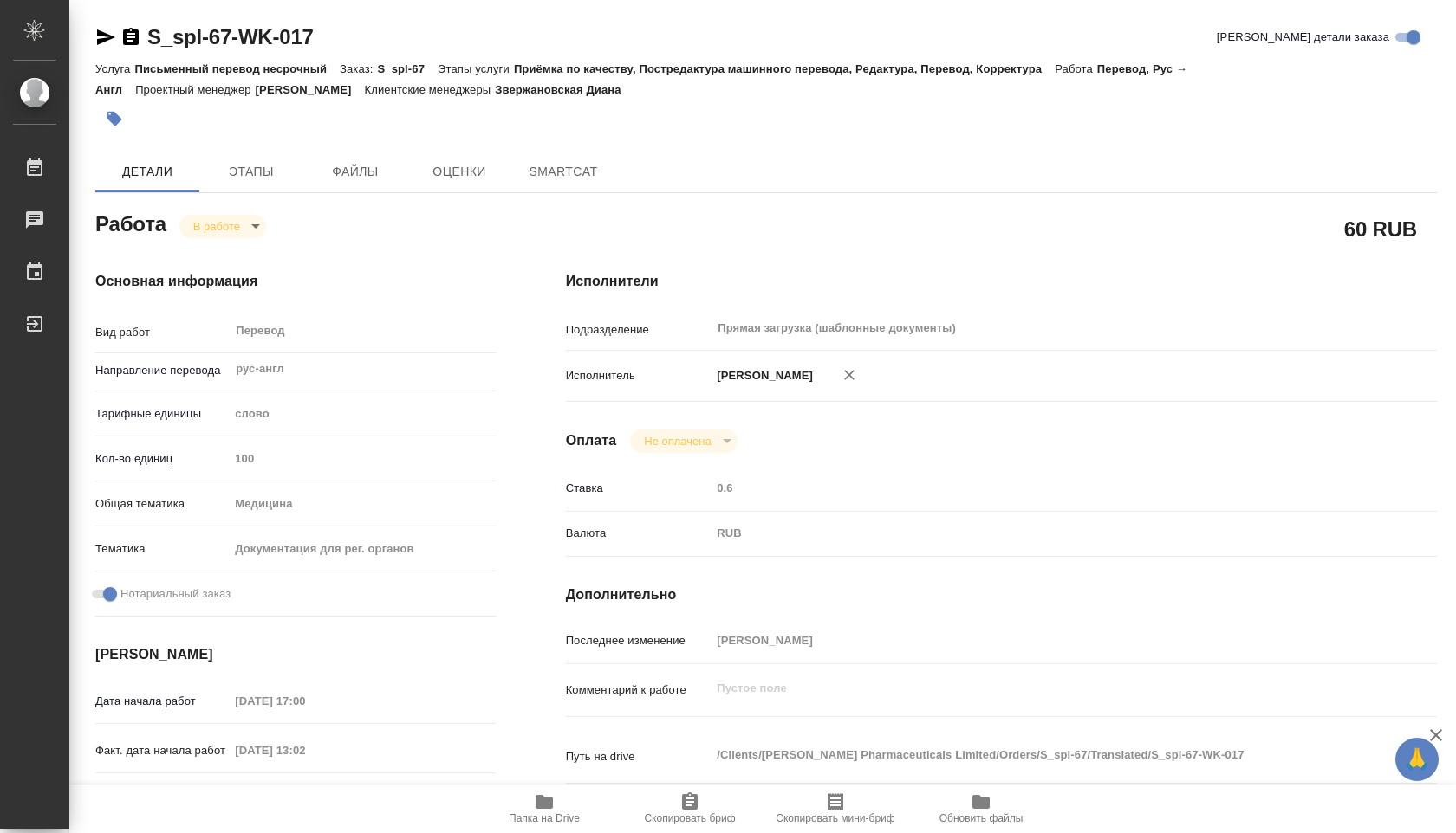
type textarea "x"
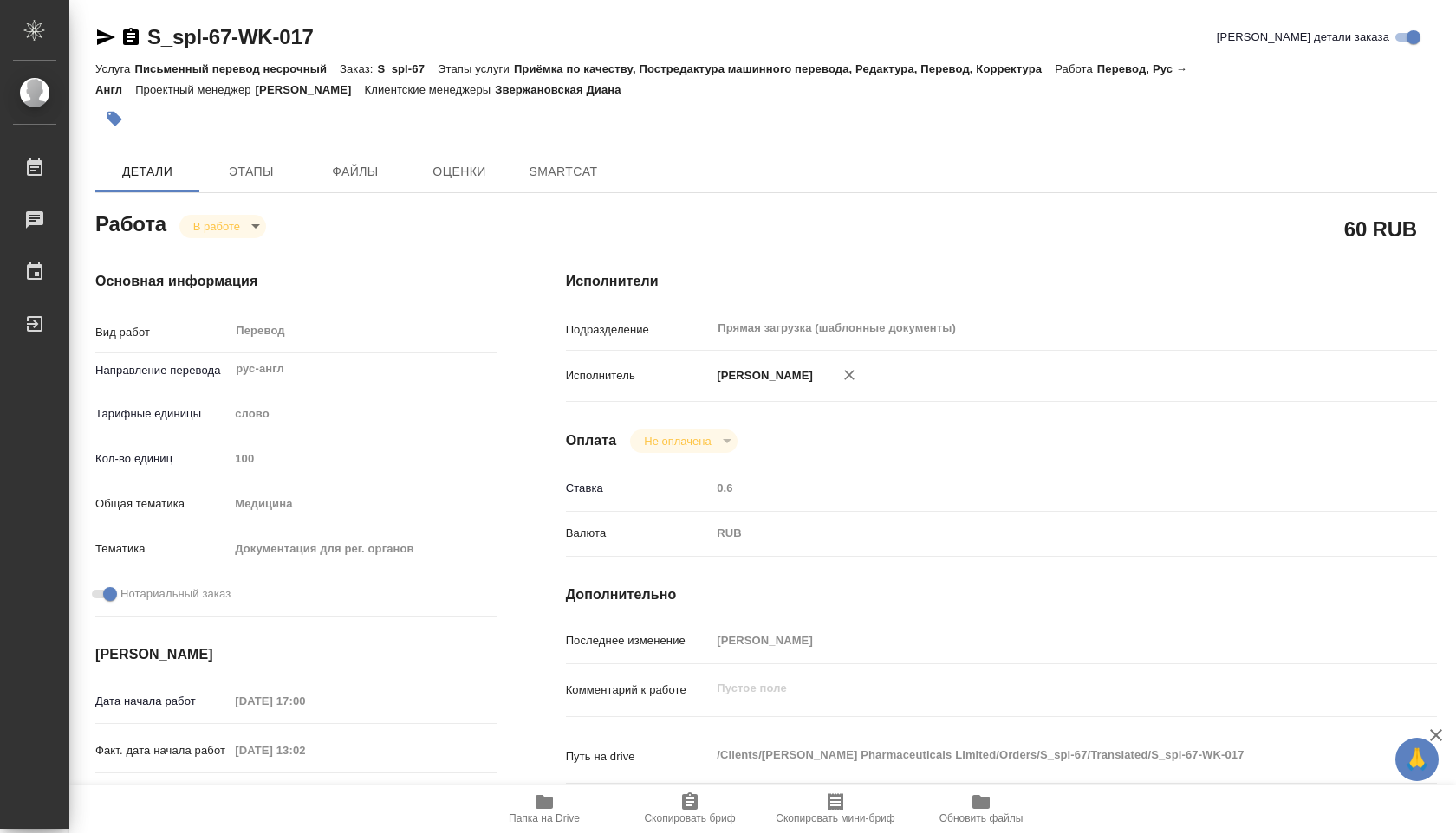
type textarea "x"
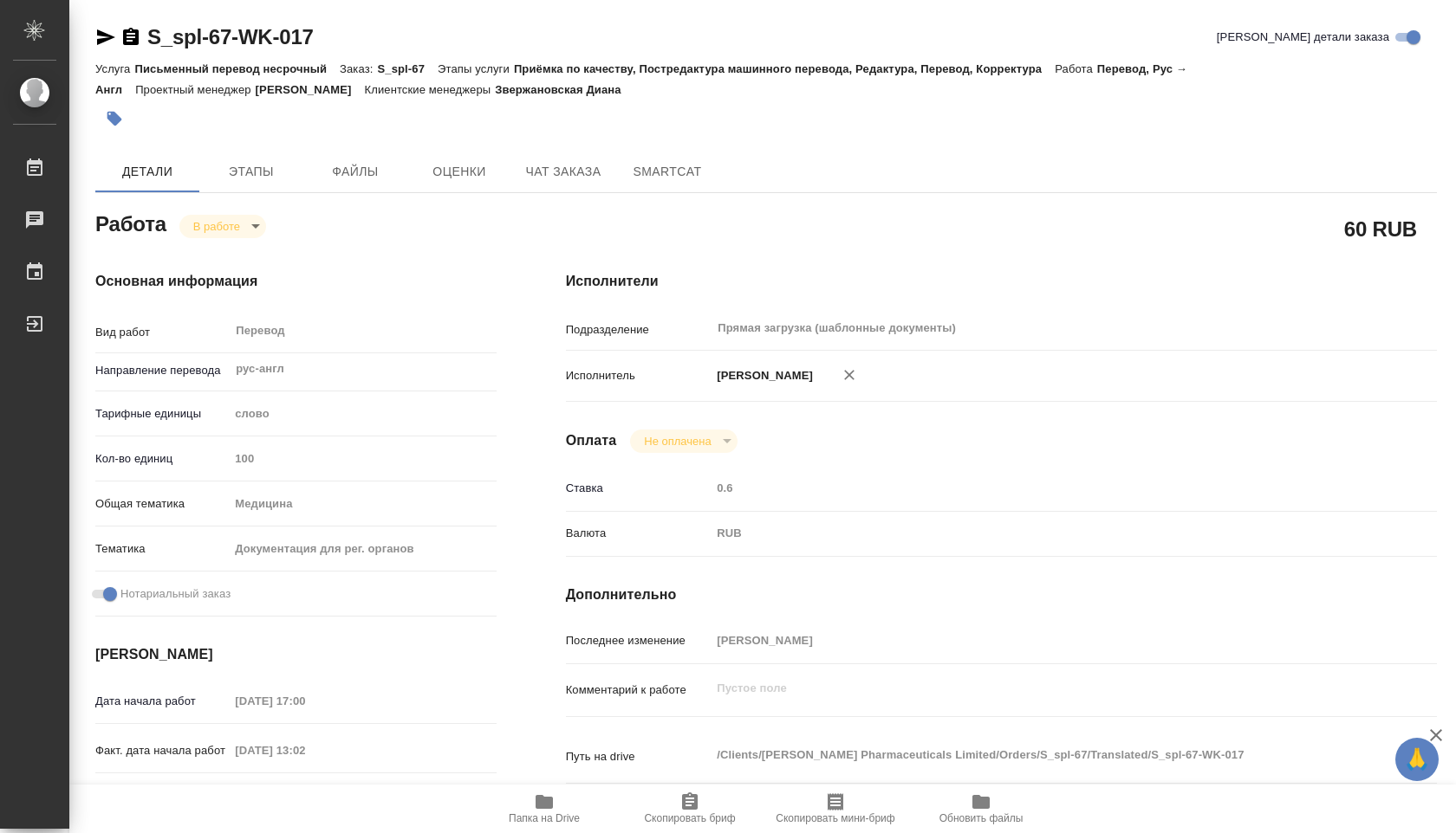
type textarea "x"
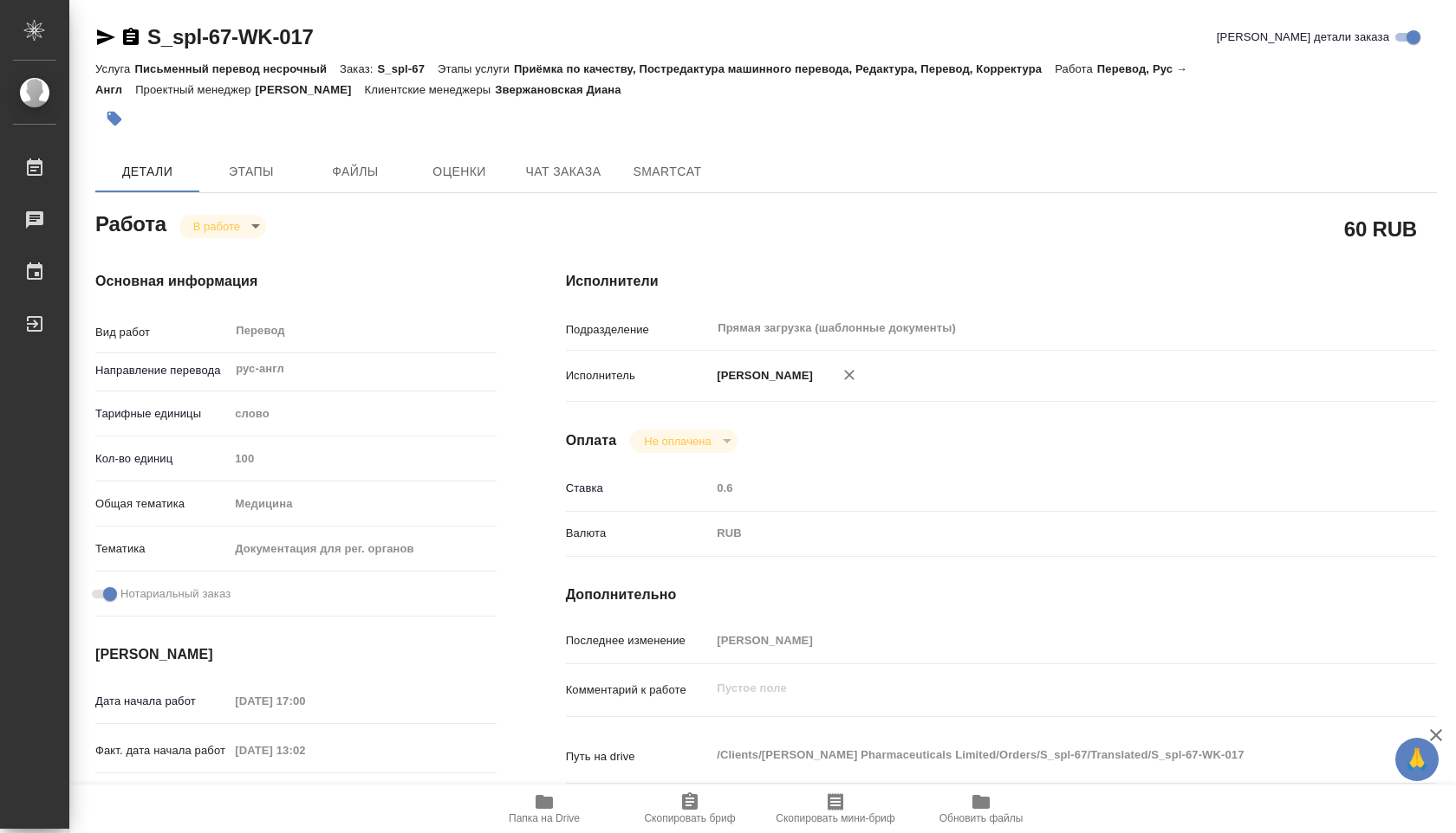
type textarea "x"
